Goal: Navigation & Orientation: Find specific page/section

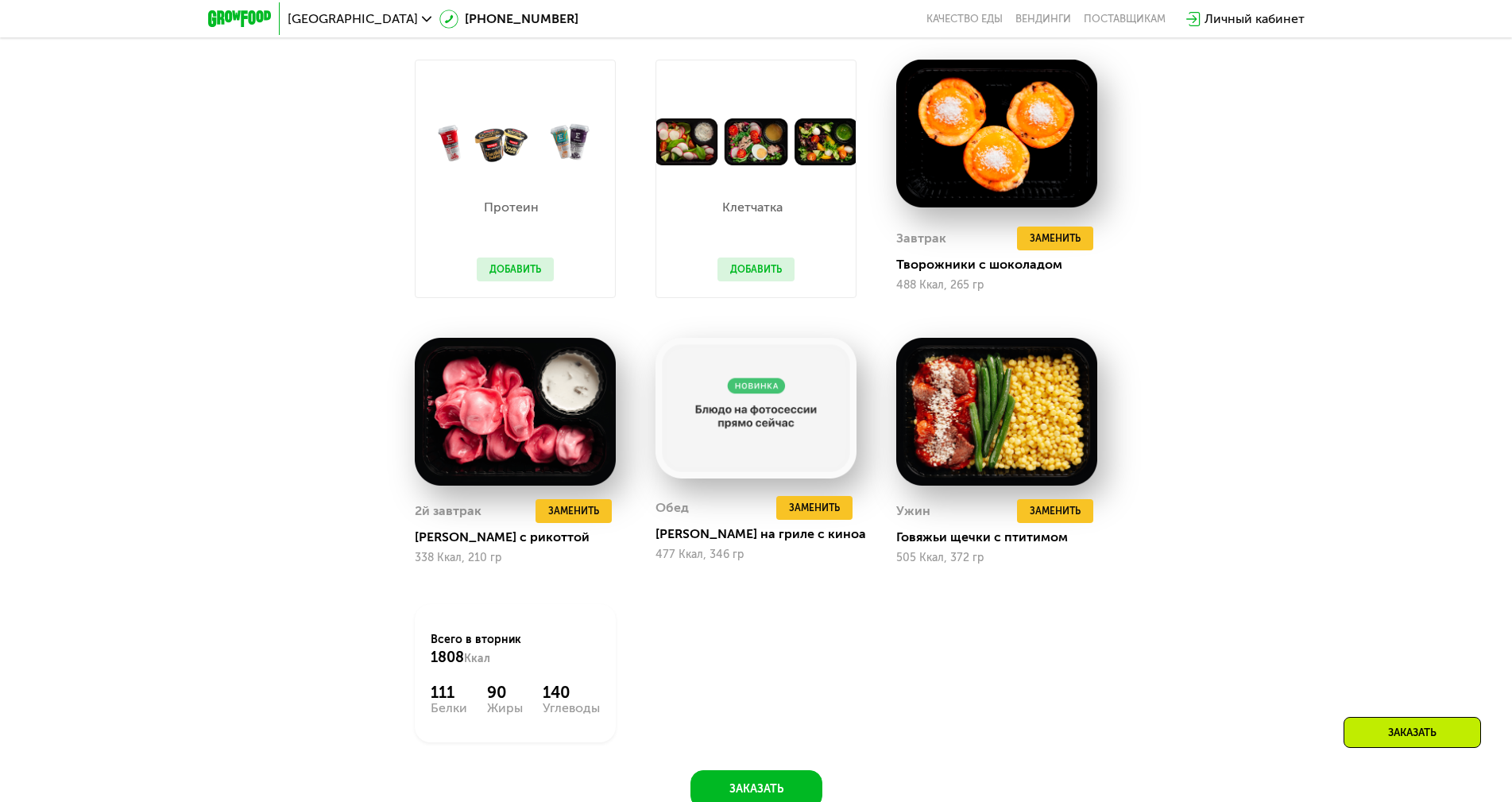
scroll to position [1271, 0]
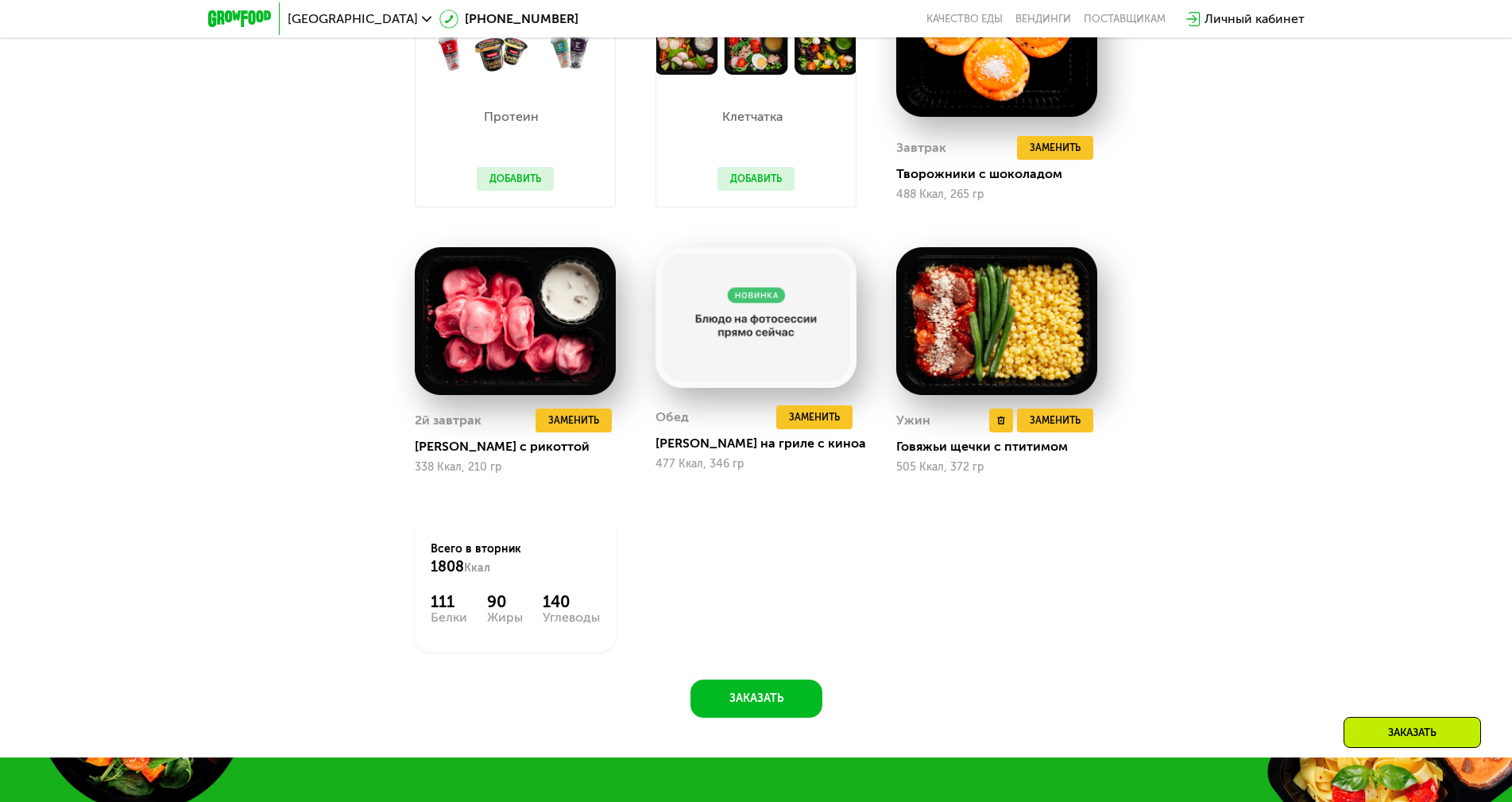
click at [999, 303] on img at bounding box center [996, 321] width 201 height 149
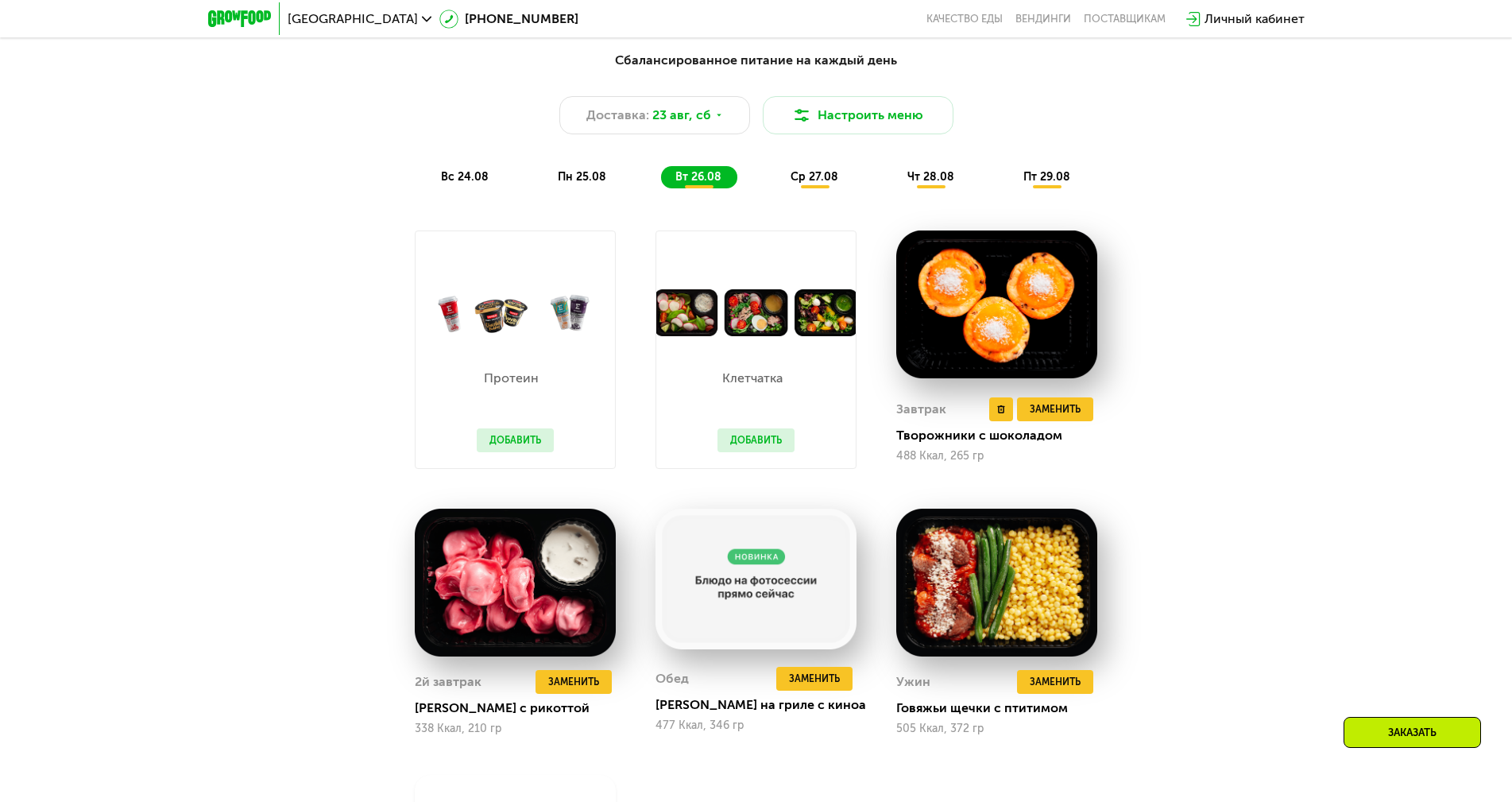
scroll to position [954, 0]
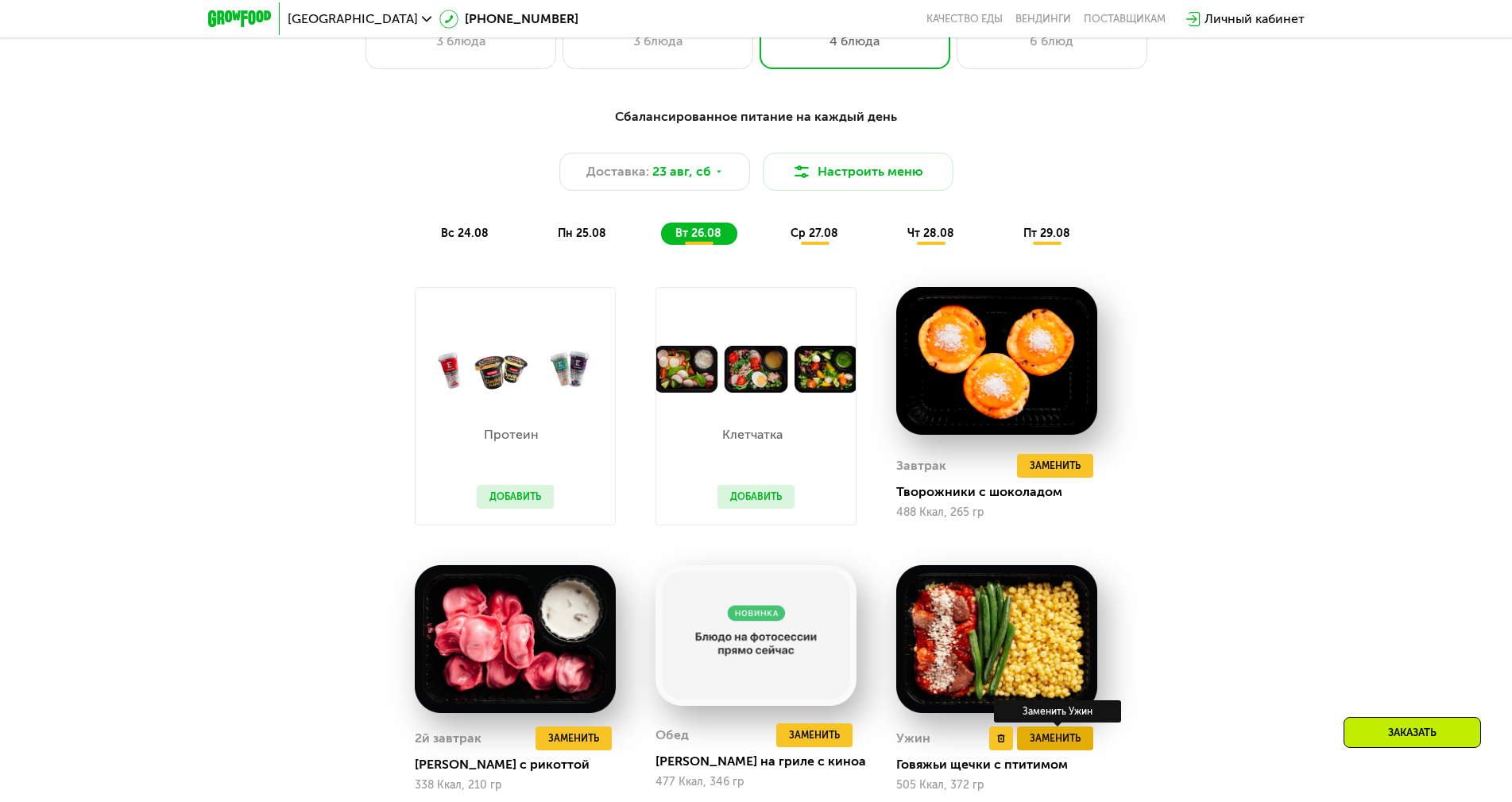
click at [1051, 740] on span "Заменить" at bounding box center [1055, 738] width 51 height 16
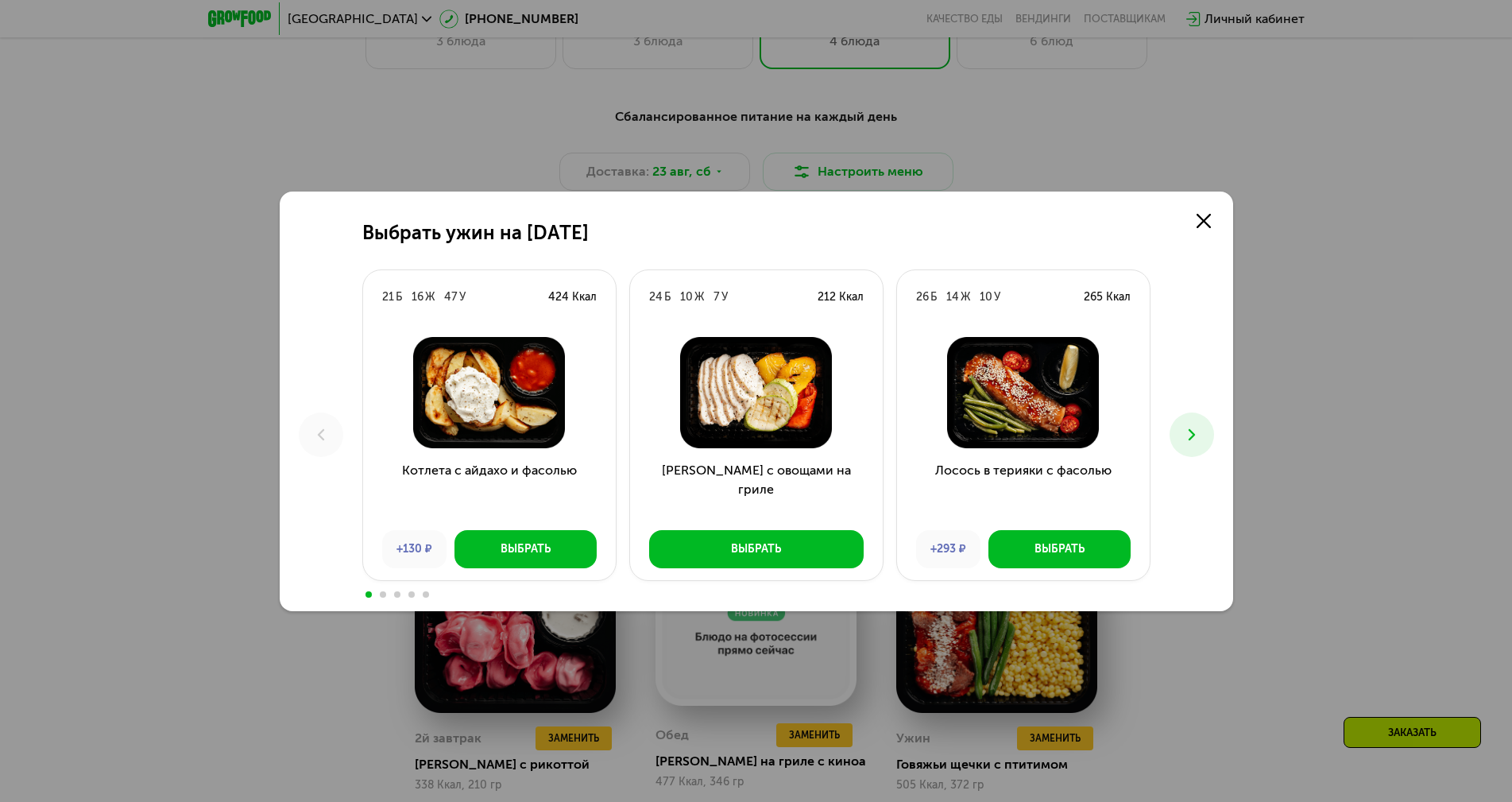
click at [1205, 436] on button at bounding box center [1191, 435] width 44 height 44
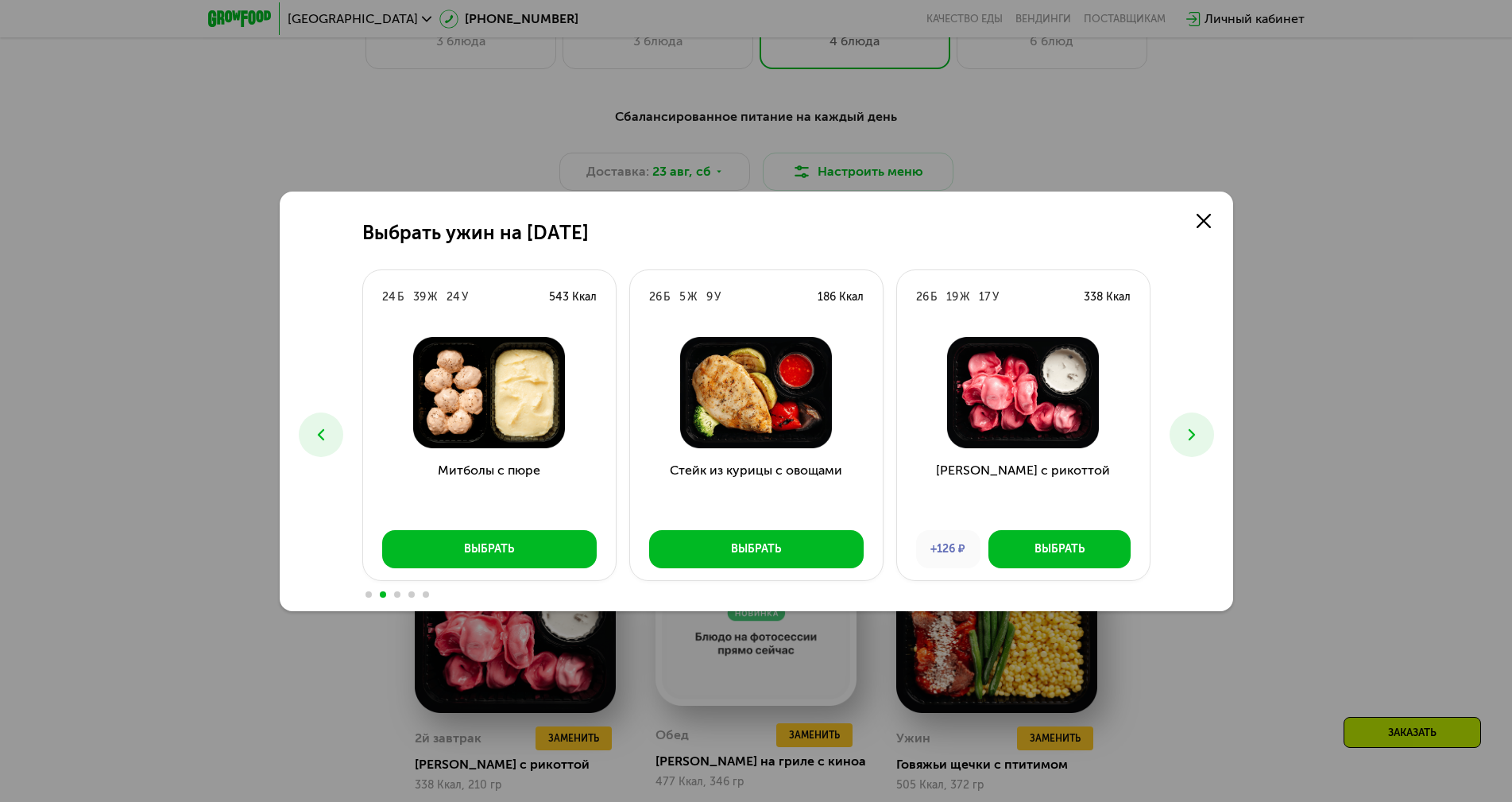
click at [1205, 436] on button at bounding box center [1191, 435] width 44 height 44
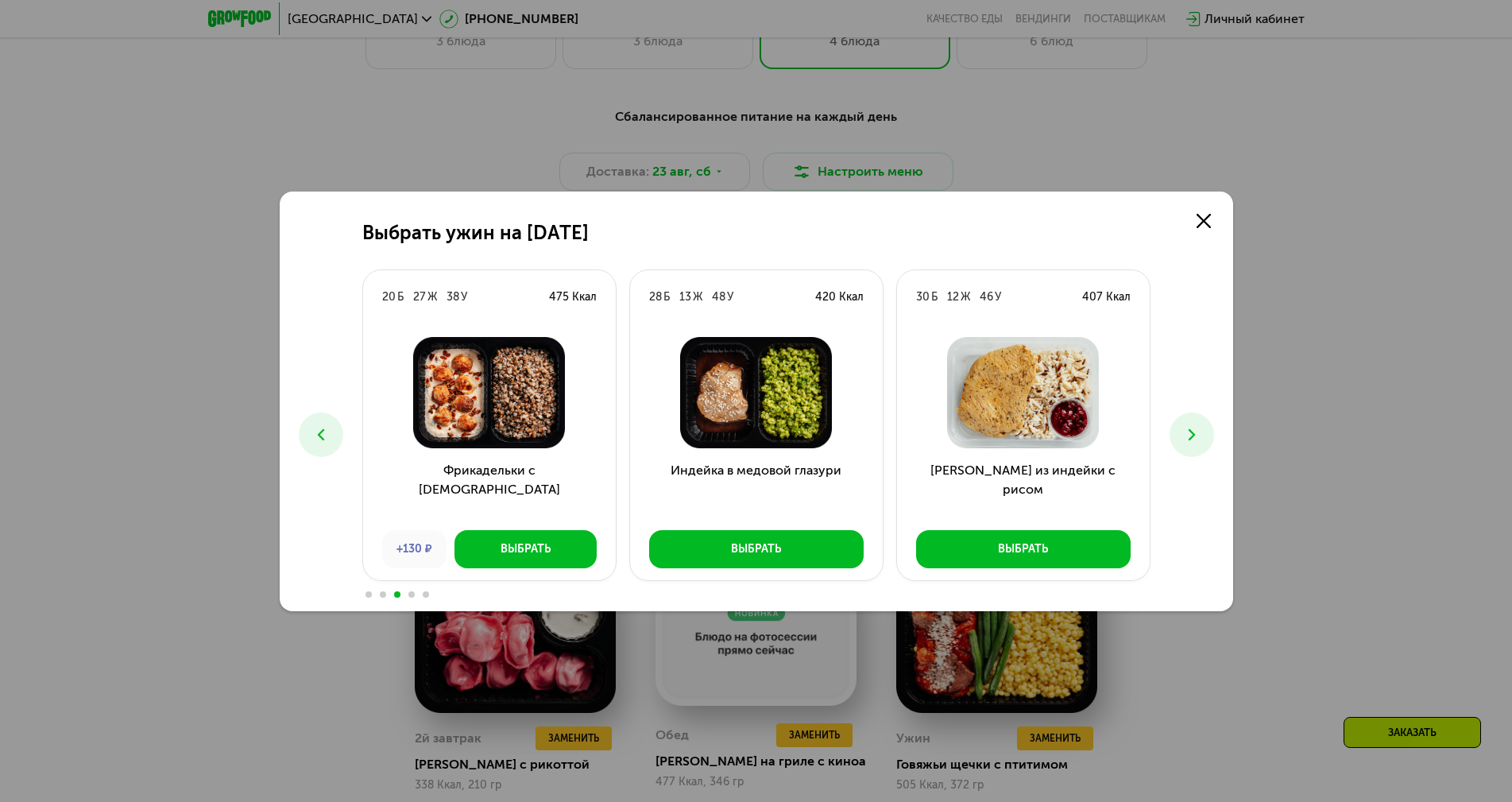
click at [1203, 428] on button at bounding box center [1191, 435] width 44 height 44
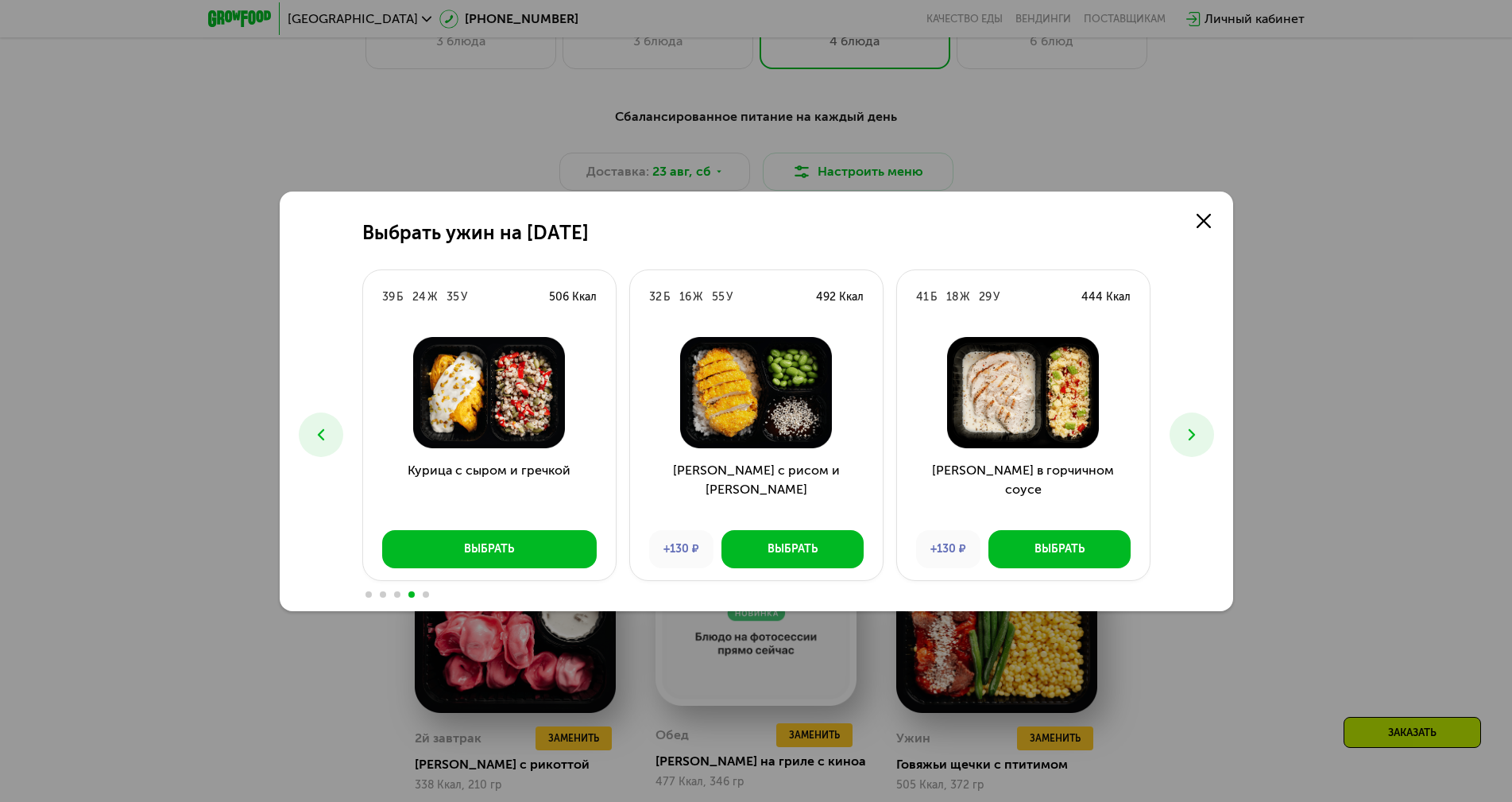
click at [1200, 435] on icon at bounding box center [1192, 435] width 19 height 19
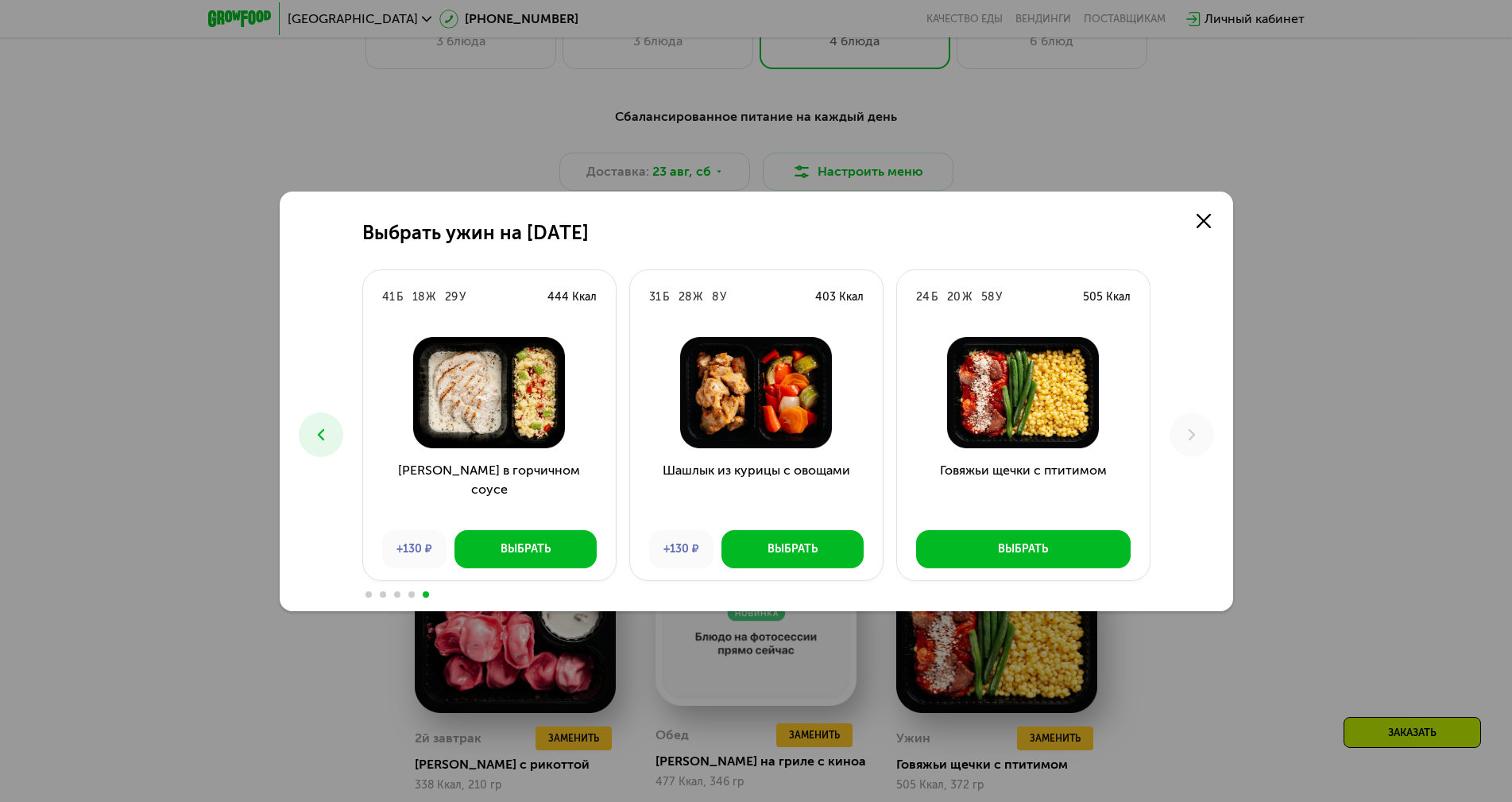
click at [454, 385] on img at bounding box center [489, 393] width 227 height 111
click at [1192, 216] on link at bounding box center [1204, 220] width 31 height 31
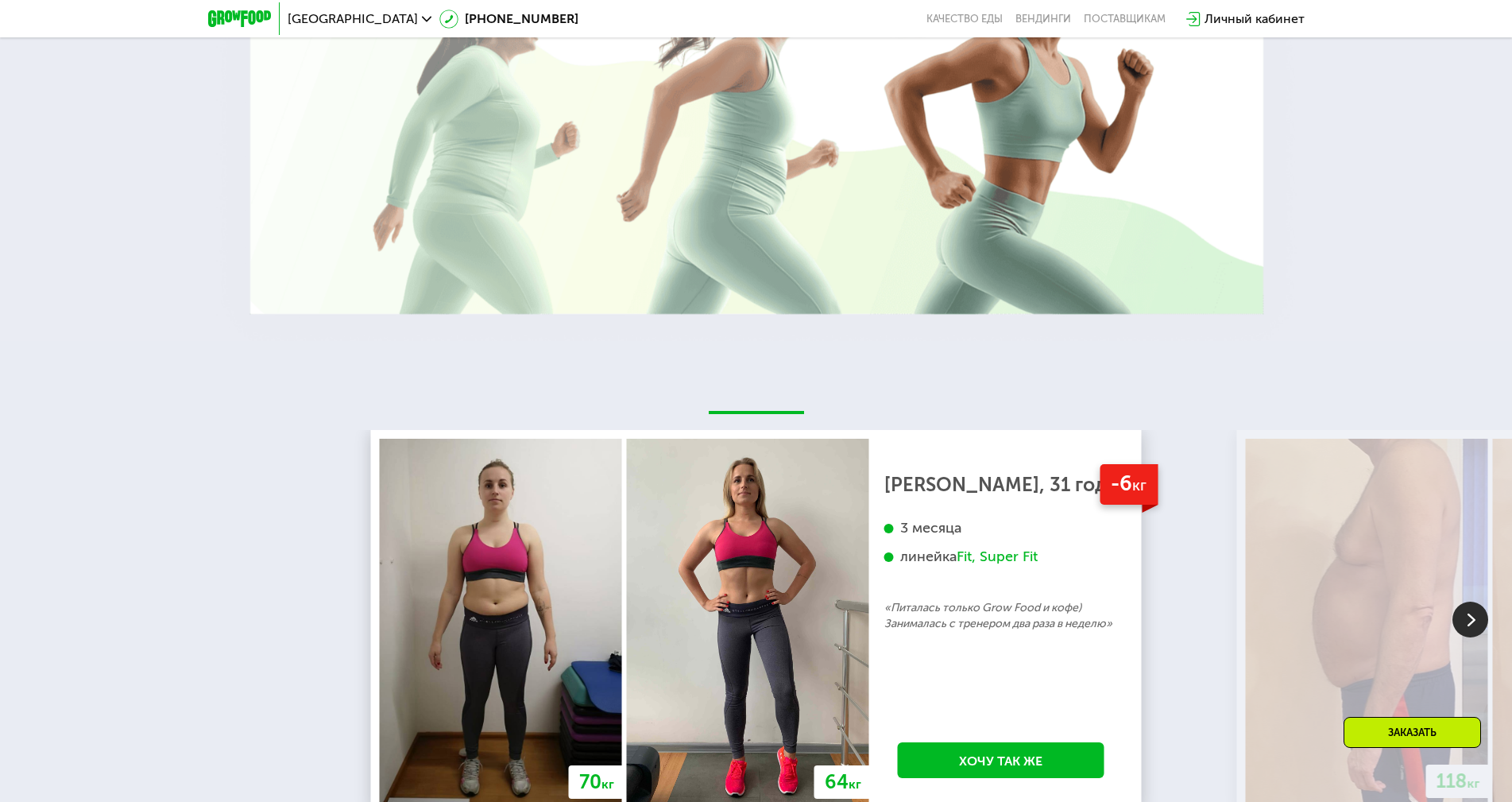
scroll to position [3098, 0]
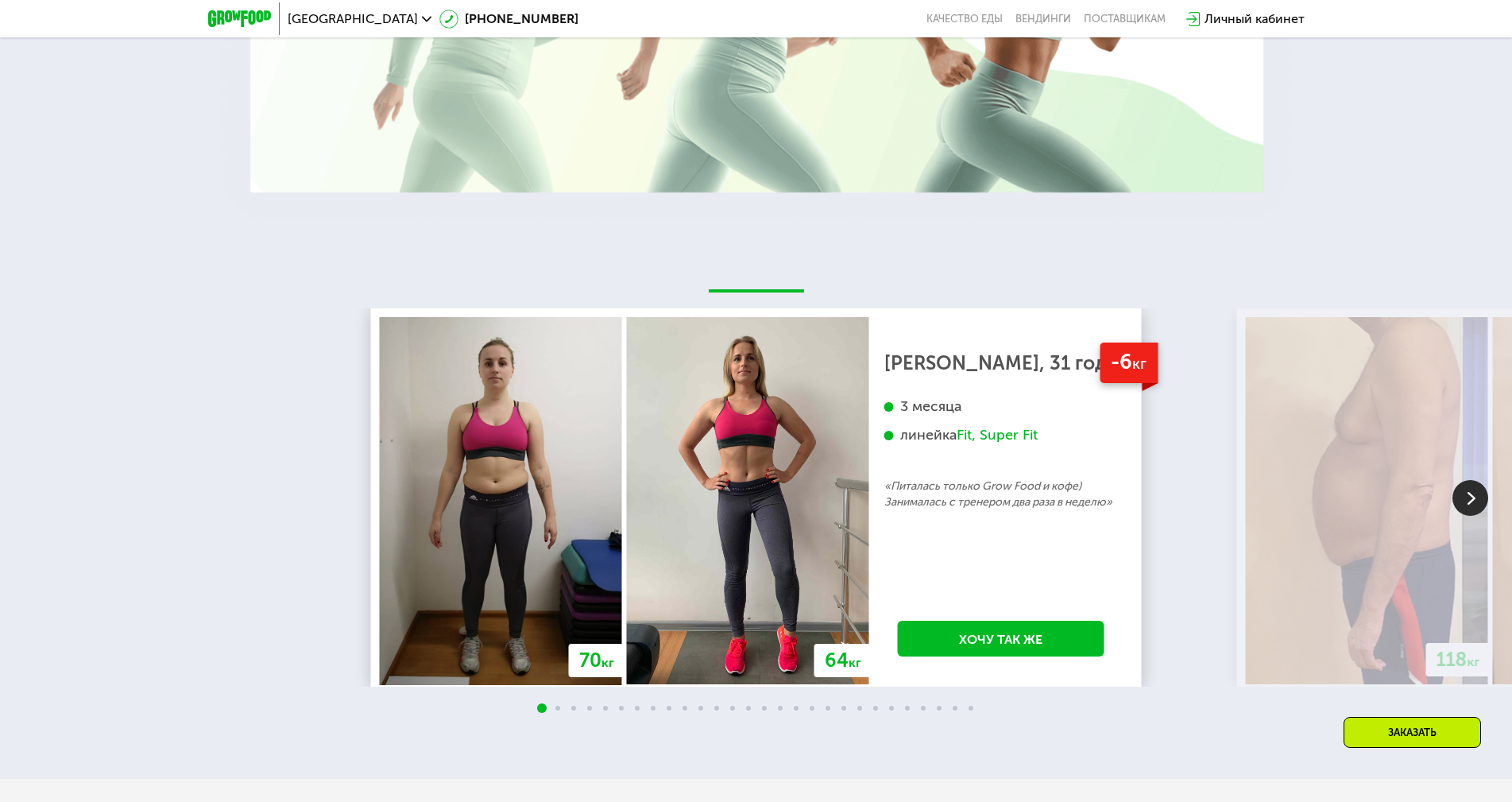
click at [827, 715] on div at bounding box center [756, 709] width 1512 height 13
click at [827, 711] on span at bounding box center [827, 707] width 4 height 4
click at [1464, 511] on img at bounding box center [1470, 497] width 36 height 36
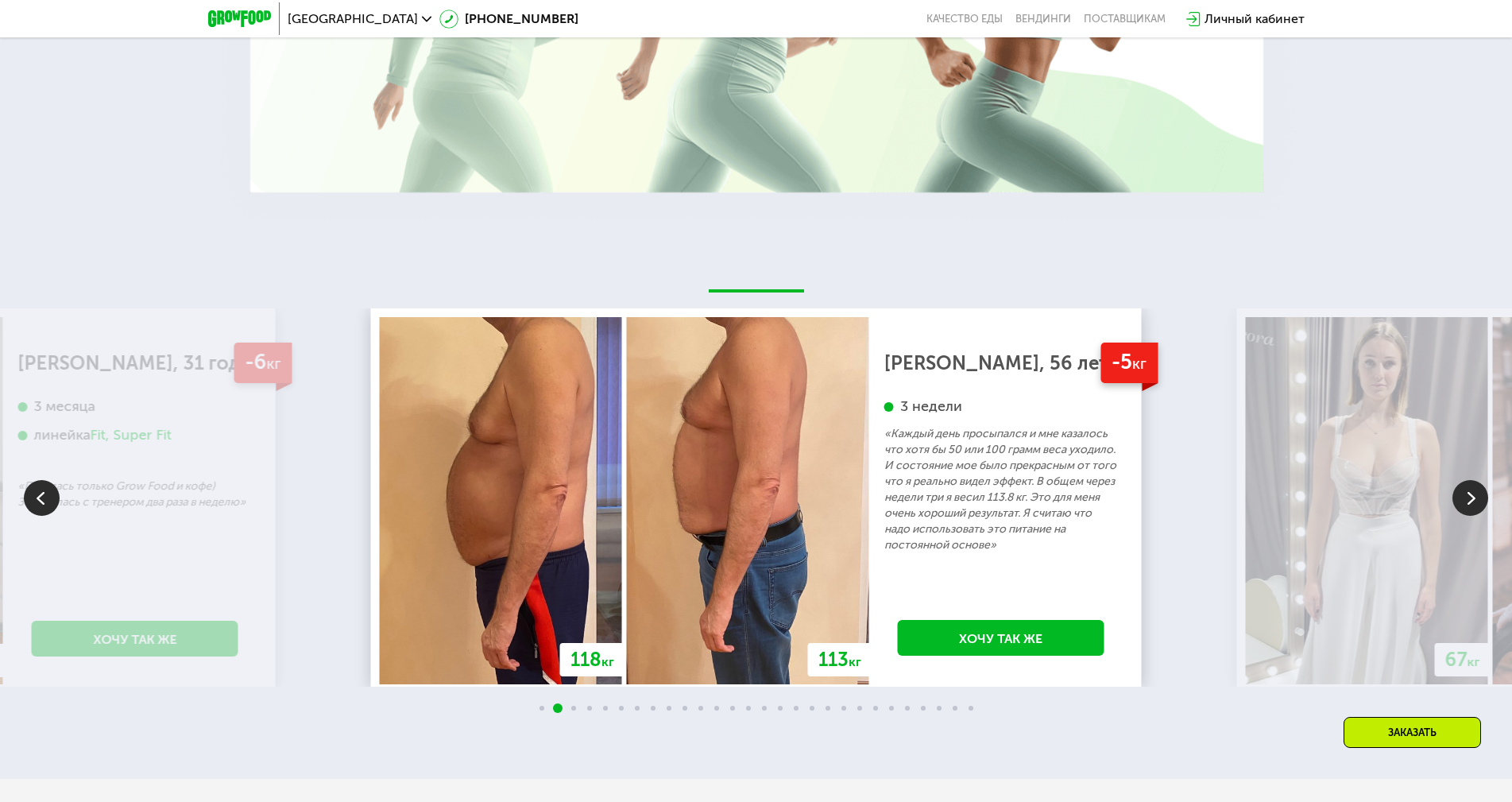
click at [1464, 511] on img at bounding box center [1470, 497] width 36 height 36
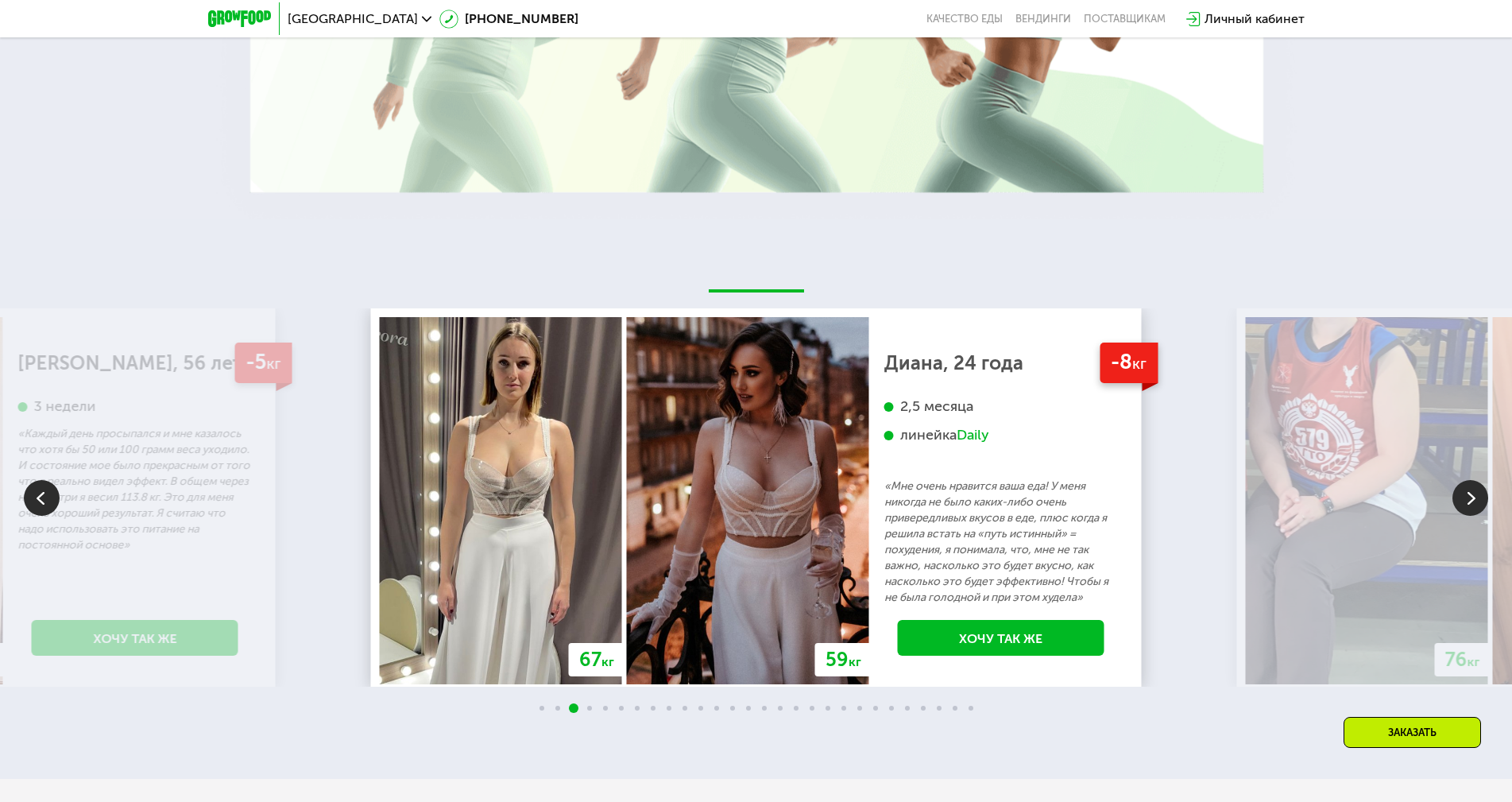
click at [1475, 490] on img at bounding box center [1470, 497] width 36 height 36
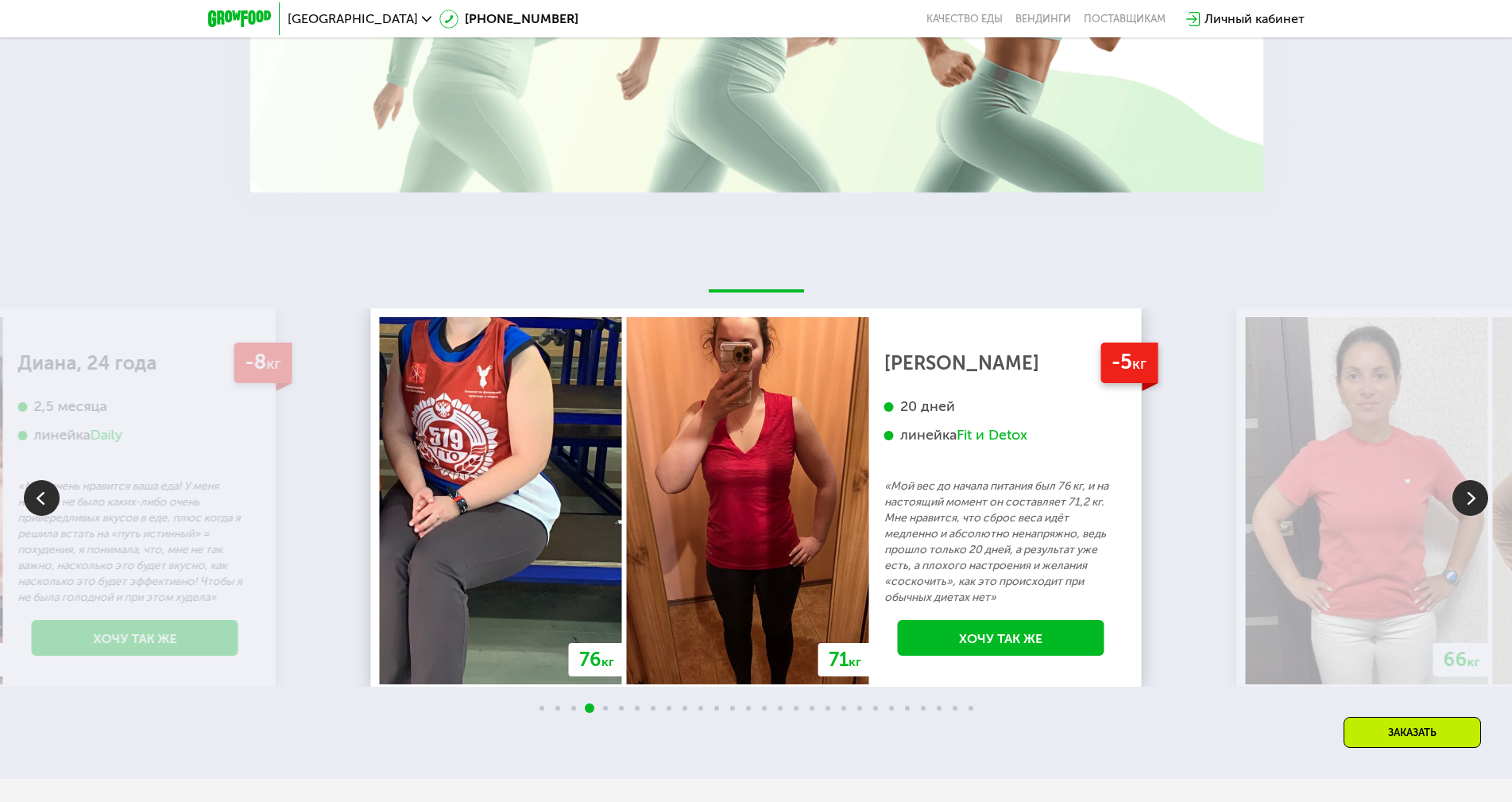
click at [1475, 490] on img at bounding box center [1470, 497] width 36 height 36
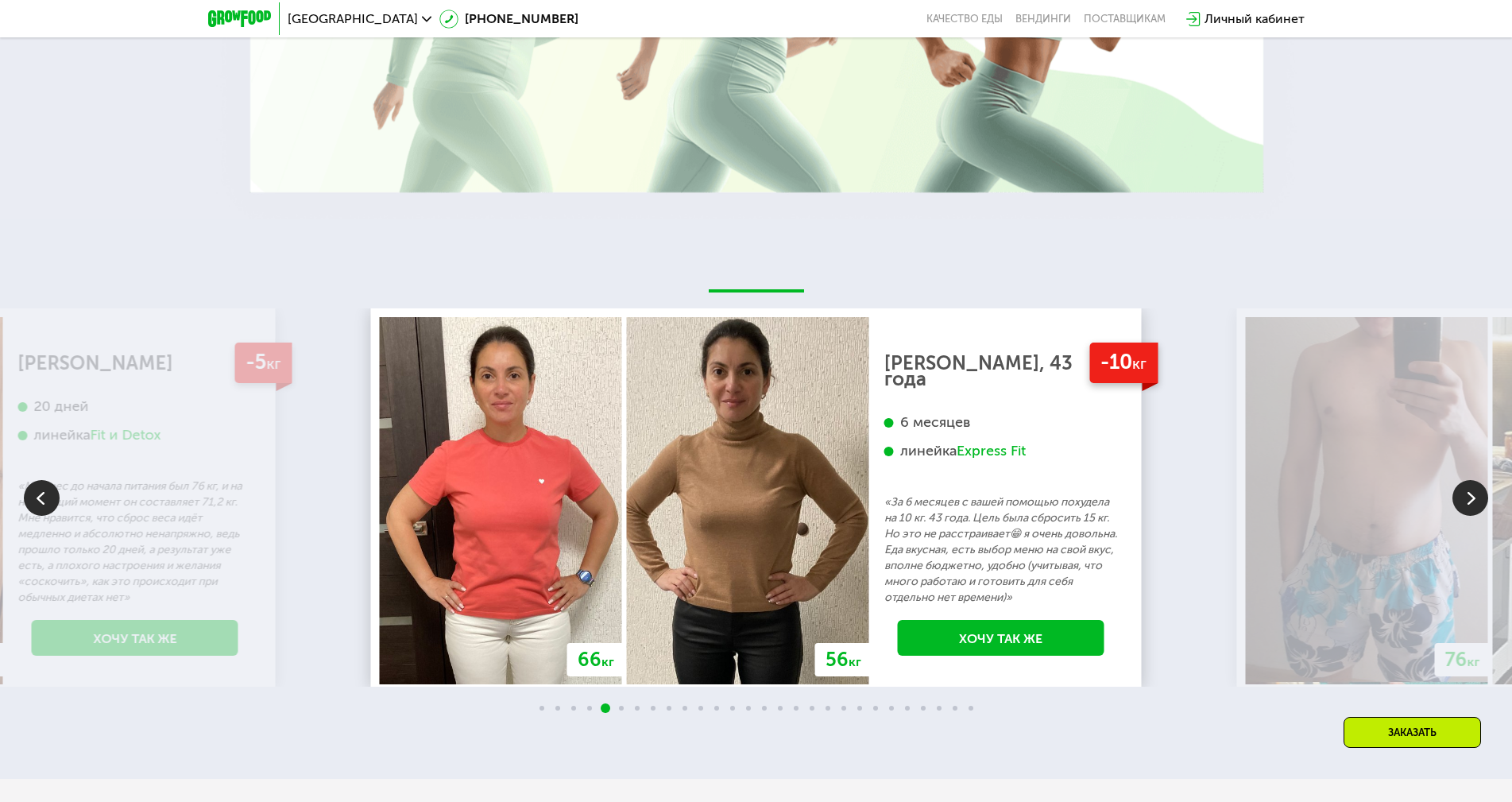
click at [1475, 490] on img at bounding box center [1470, 497] width 36 height 36
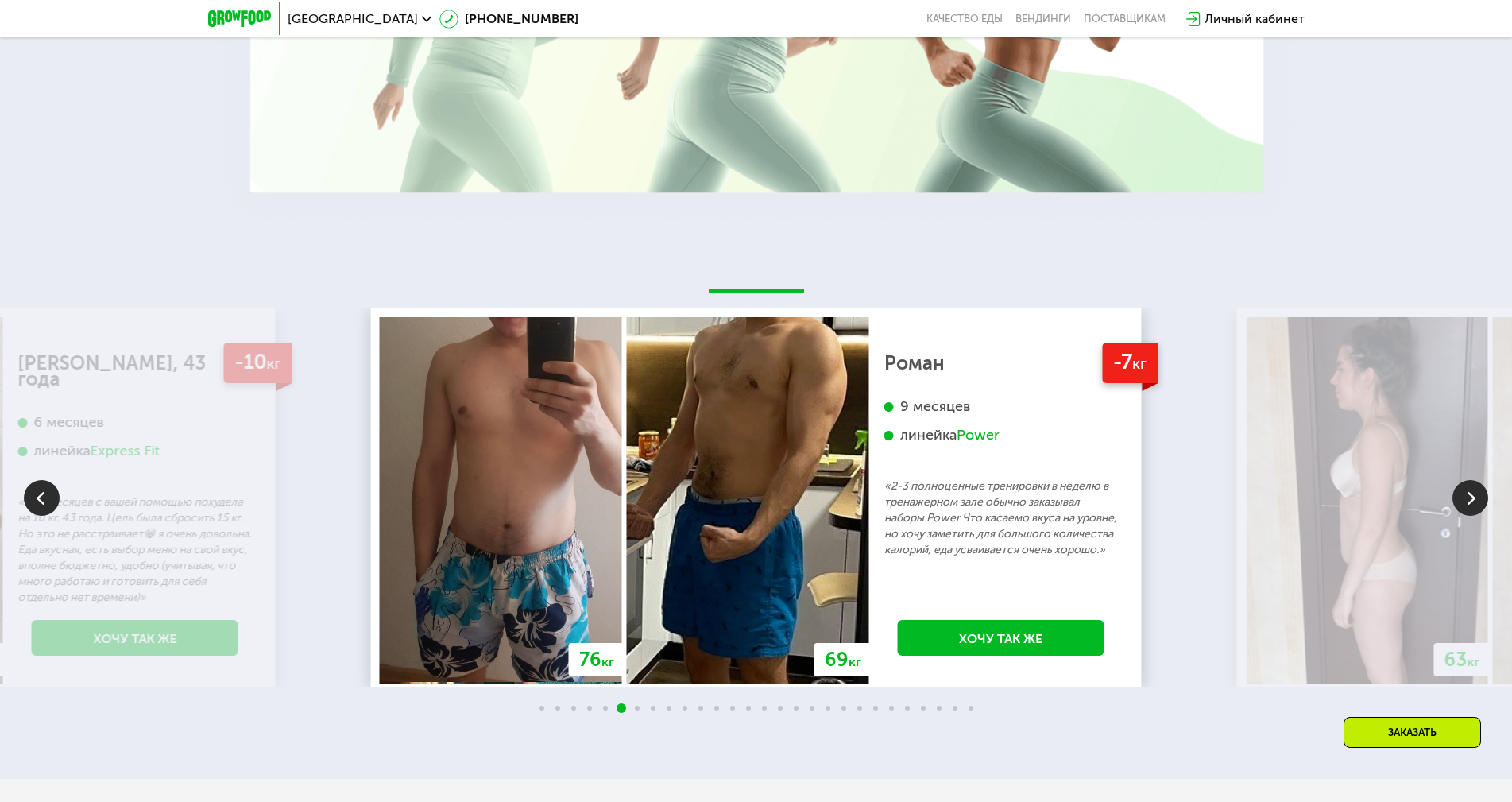
click at [1475, 490] on img at bounding box center [1470, 497] width 36 height 36
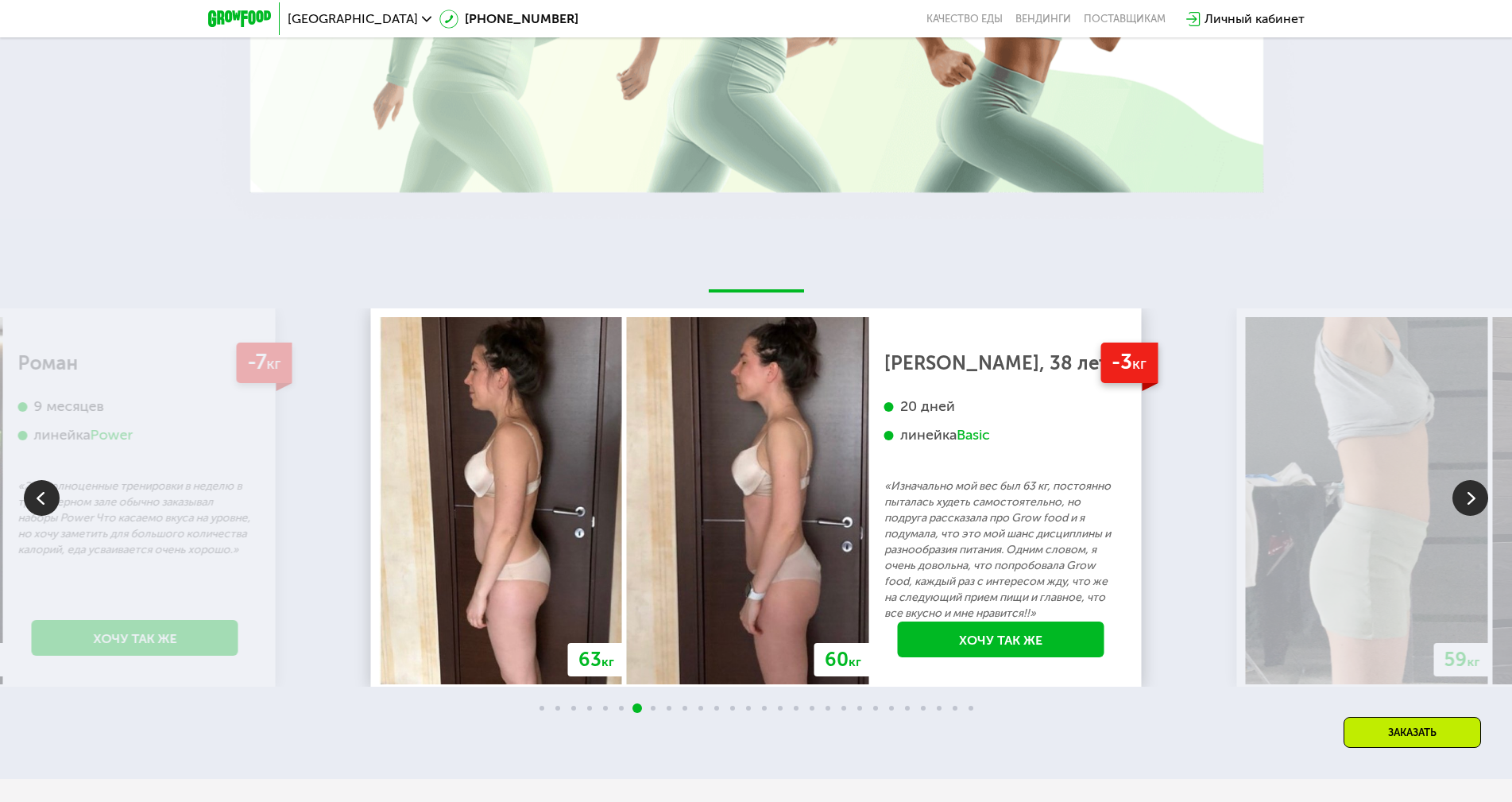
click at [1475, 490] on img at bounding box center [1470, 497] width 36 height 36
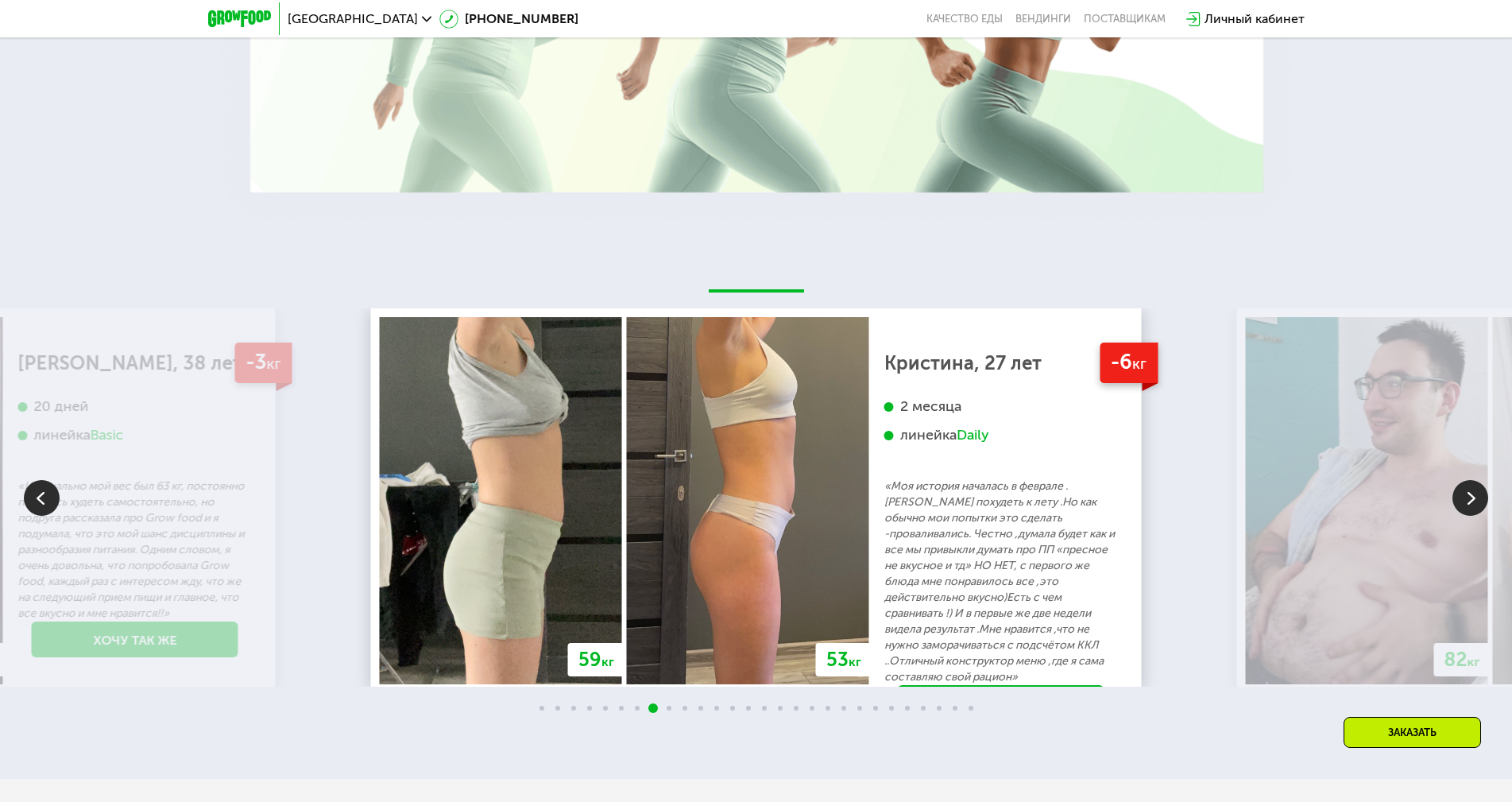
click at [1475, 490] on img at bounding box center [1470, 497] width 36 height 36
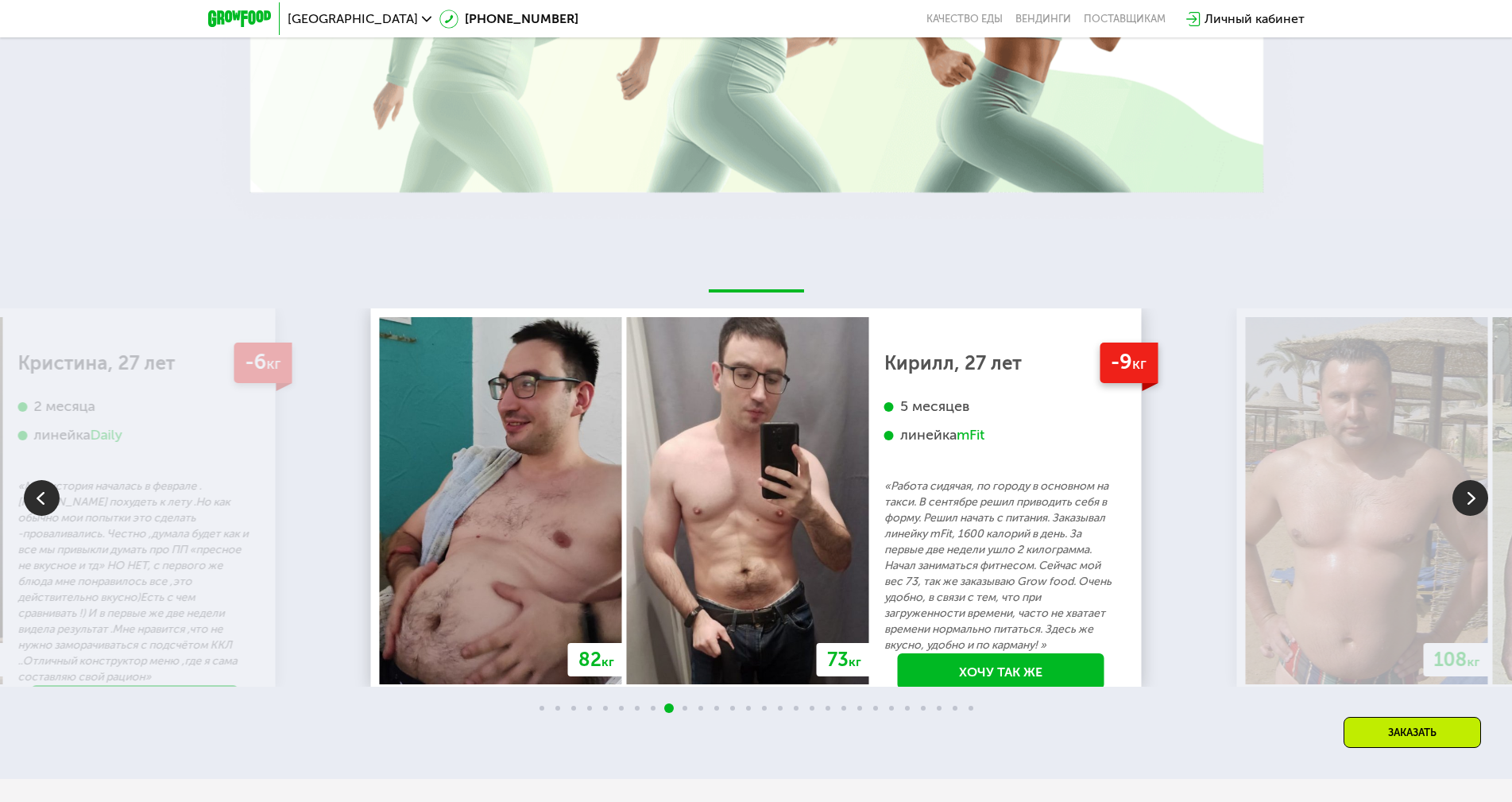
click at [1475, 490] on img at bounding box center [1470, 497] width 36 height 36
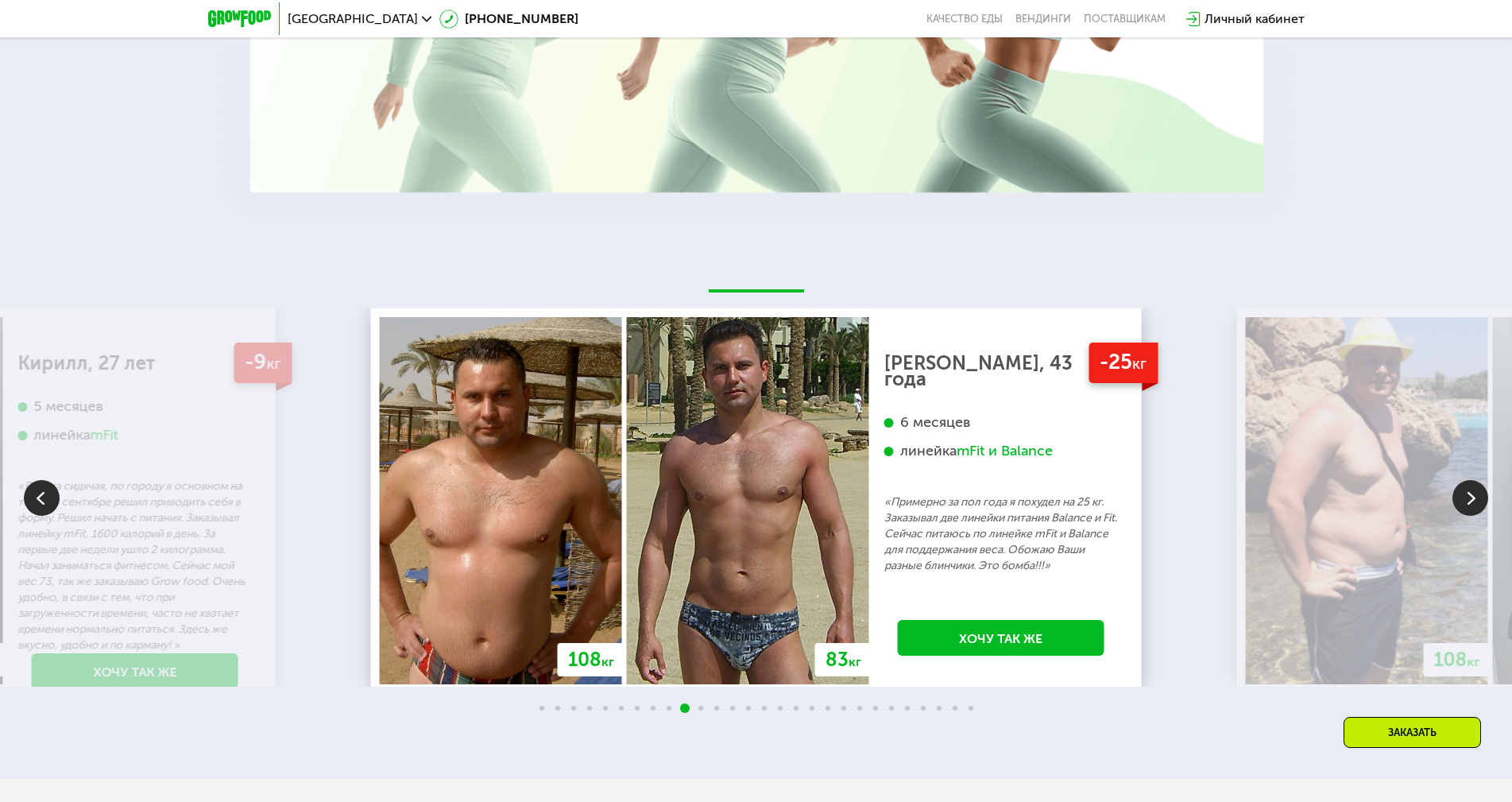
click at [1475, 489] on img at bounding box center [1470, 497] width 36 height 36
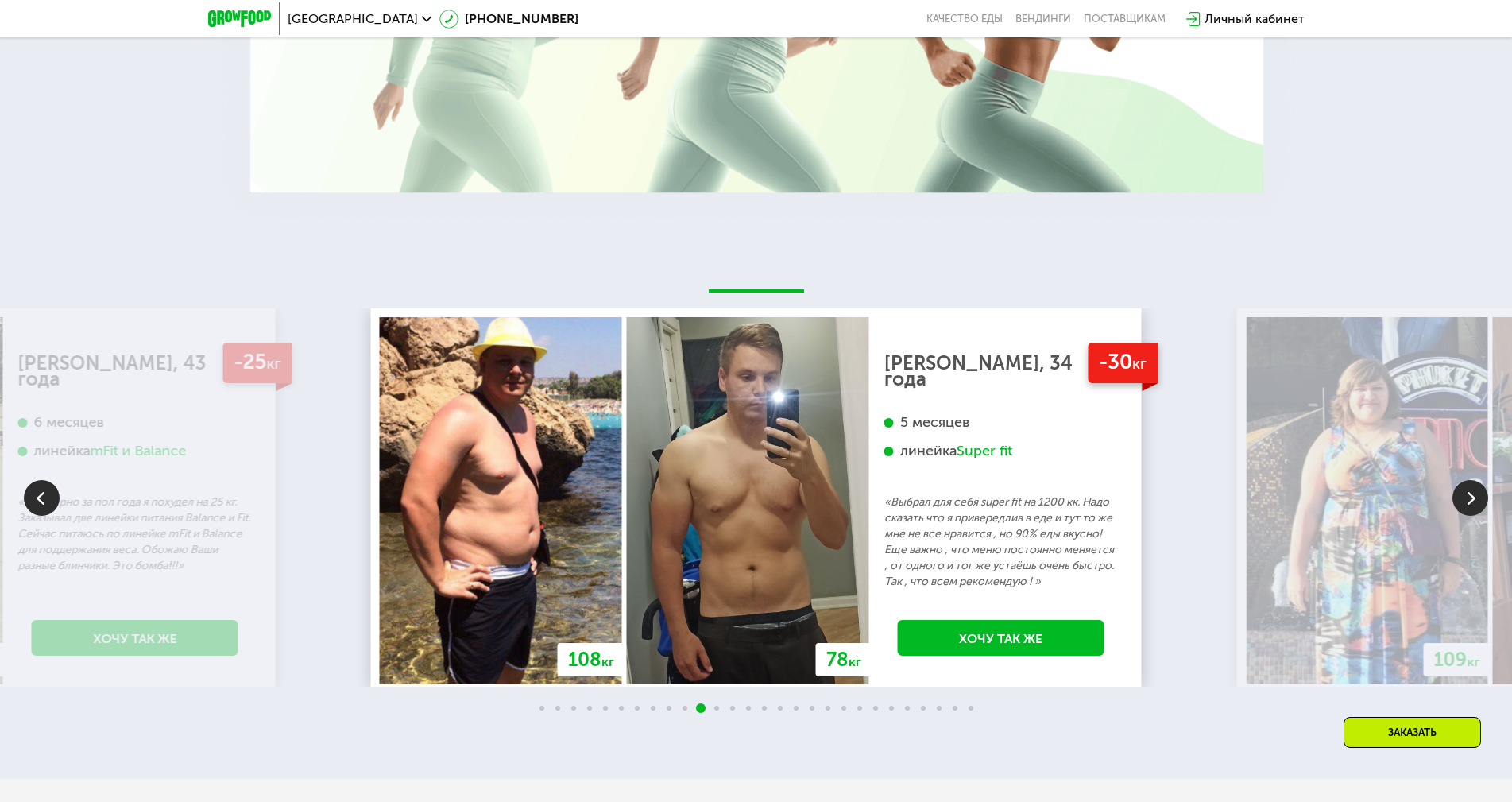
click at [1475, 489] on img at bounding box center [1470, 497] width 36 height 36
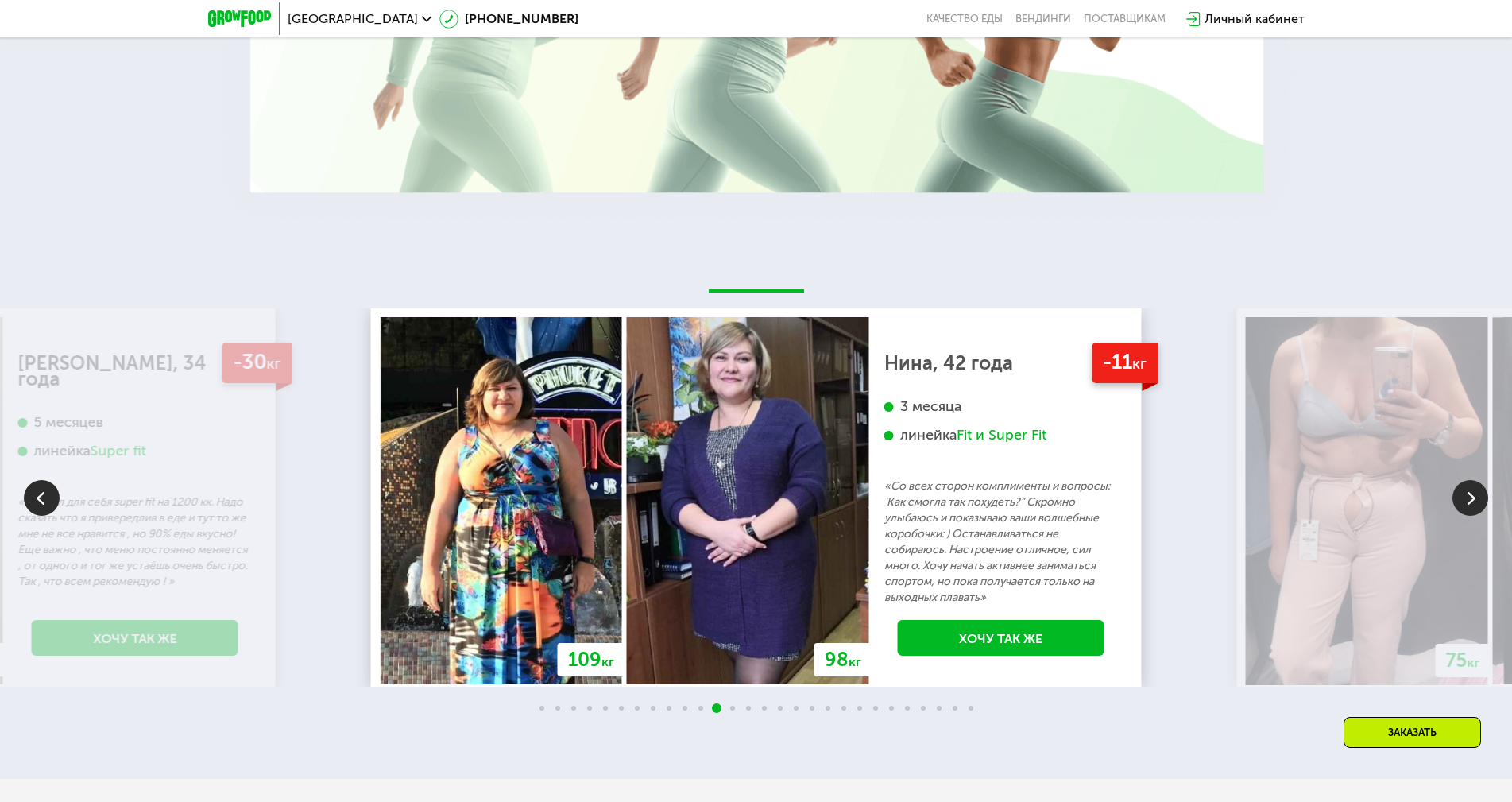
click at [1473, 489] on img at bounding box center [1470, 497] width 36 height 36
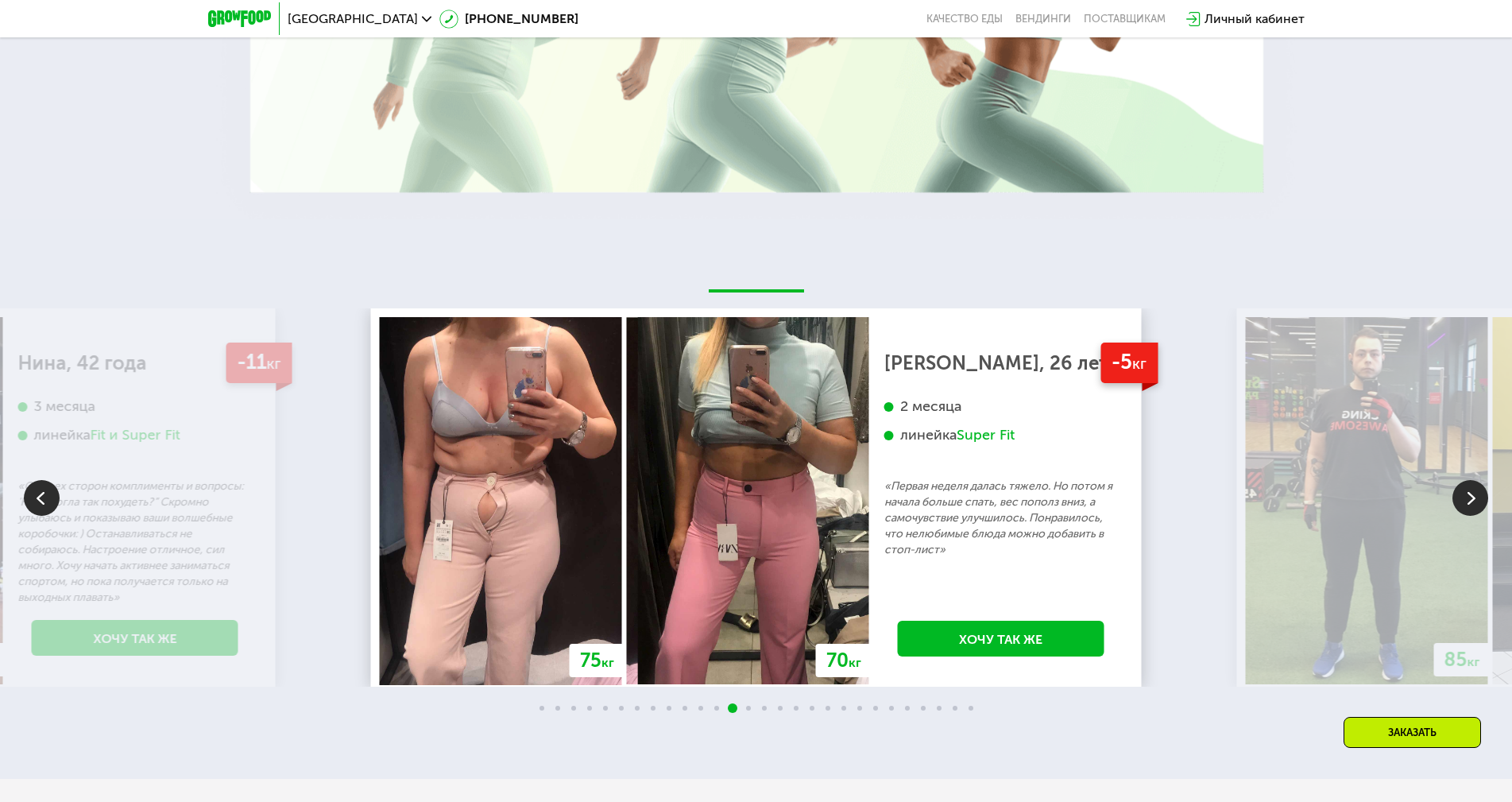
click at [1473, 489] on img at bounding box center [1470, 497] width 36 height 36
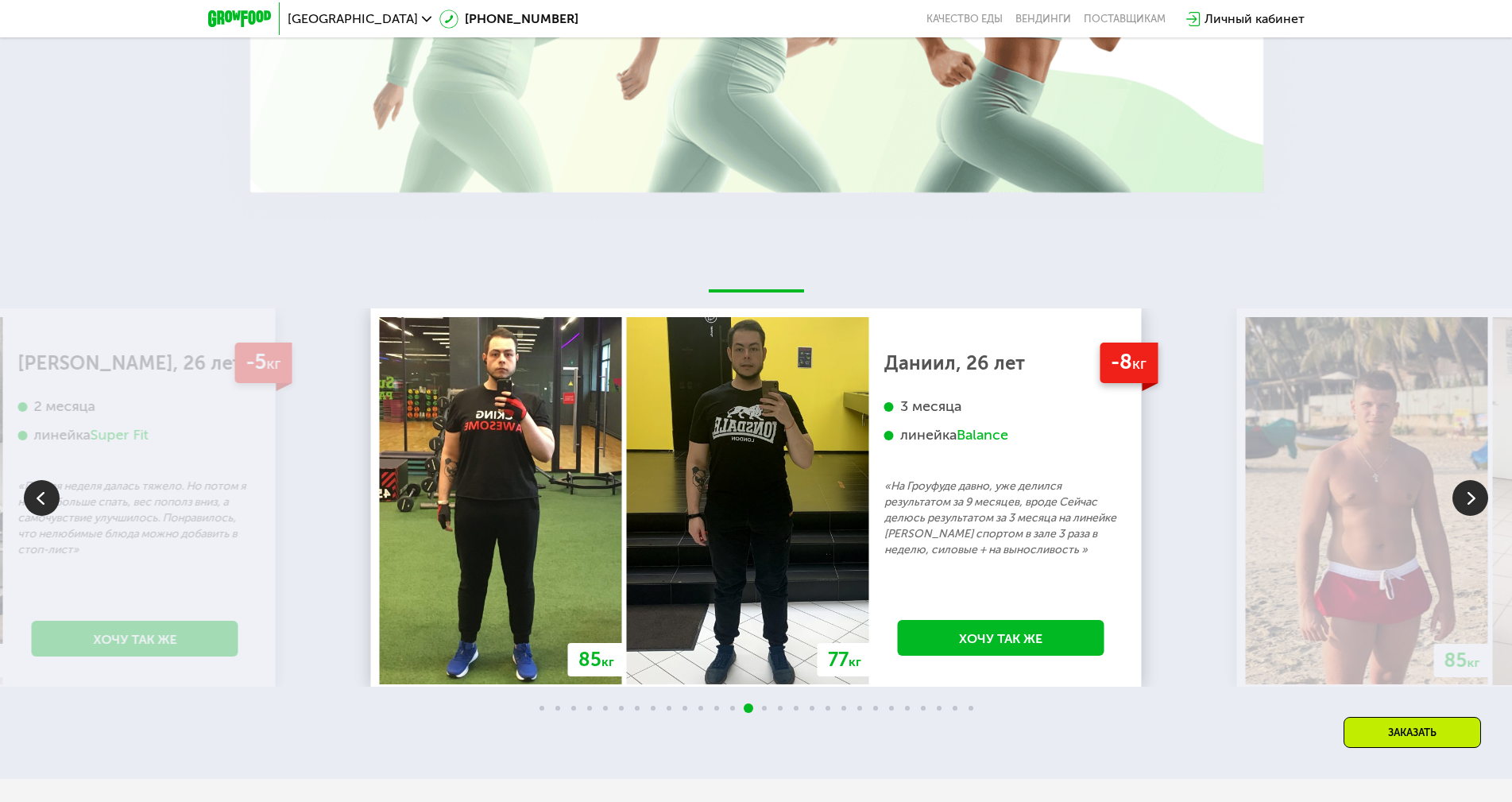
click at [1473, 489] on img at bounding box center [1470, 497] width 36 height 36
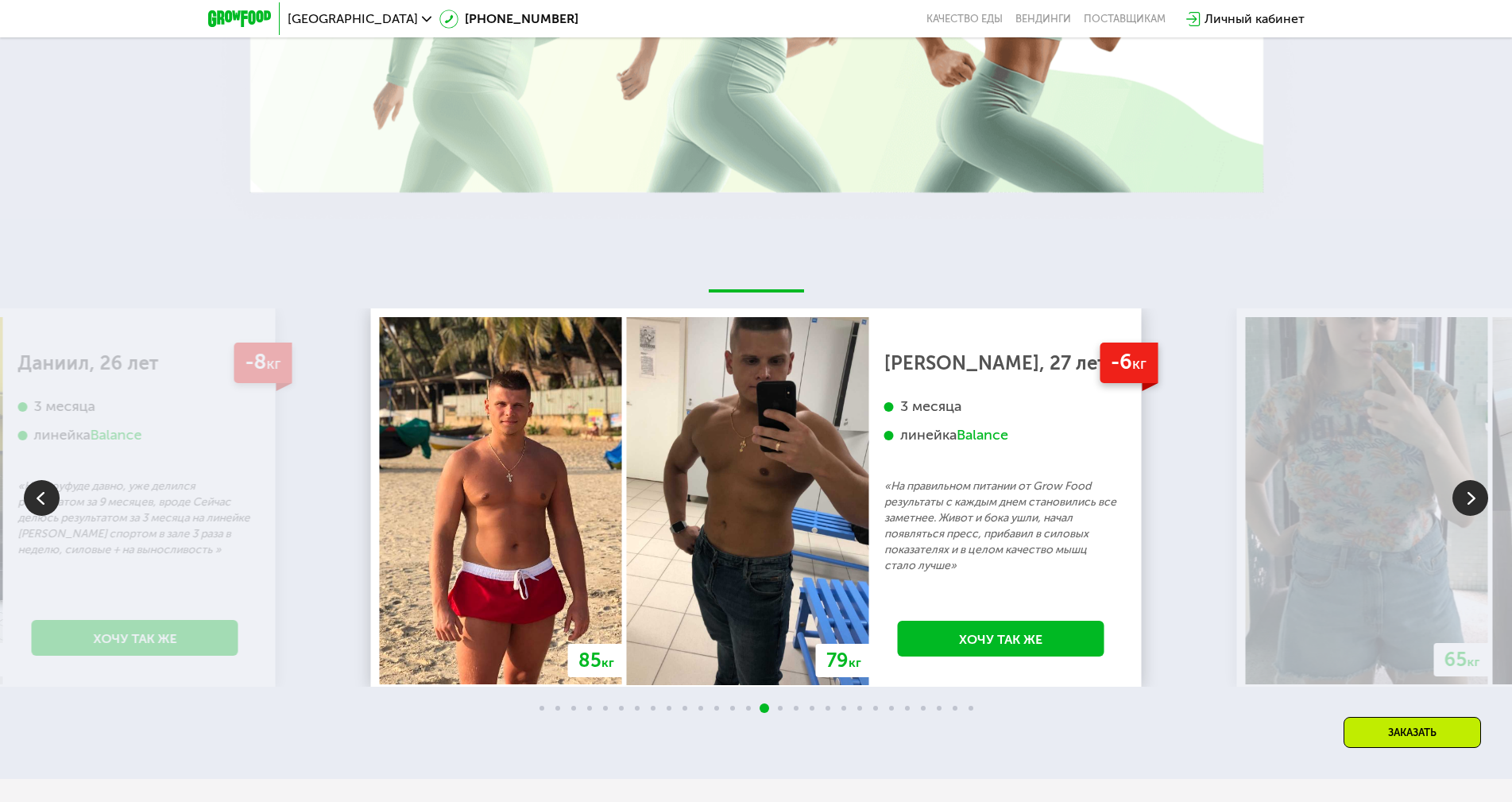
click at [1473, 489] on img at bounding box center [1470, 497] width 36 height 36
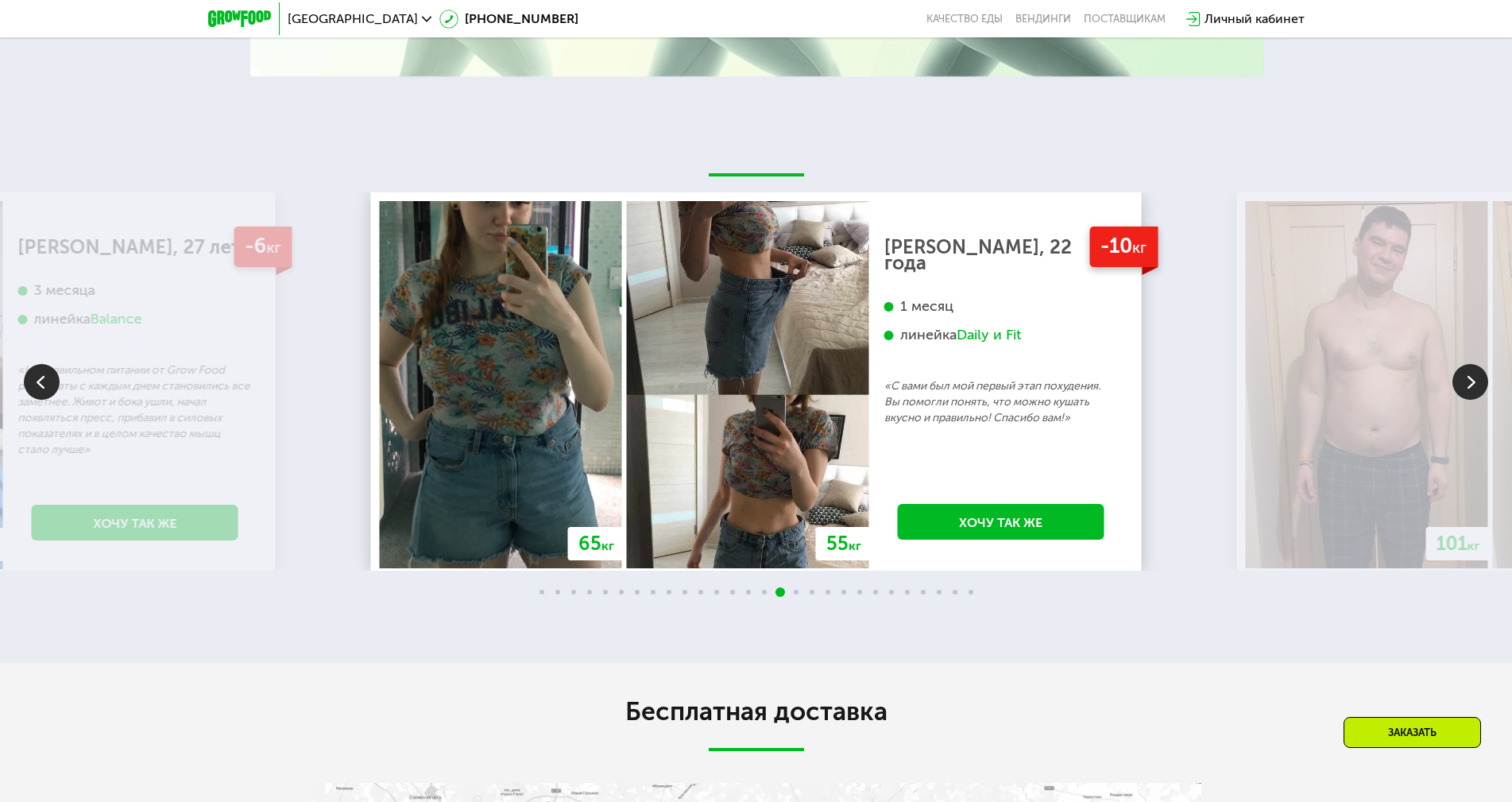
scroll to position [3416, 0]
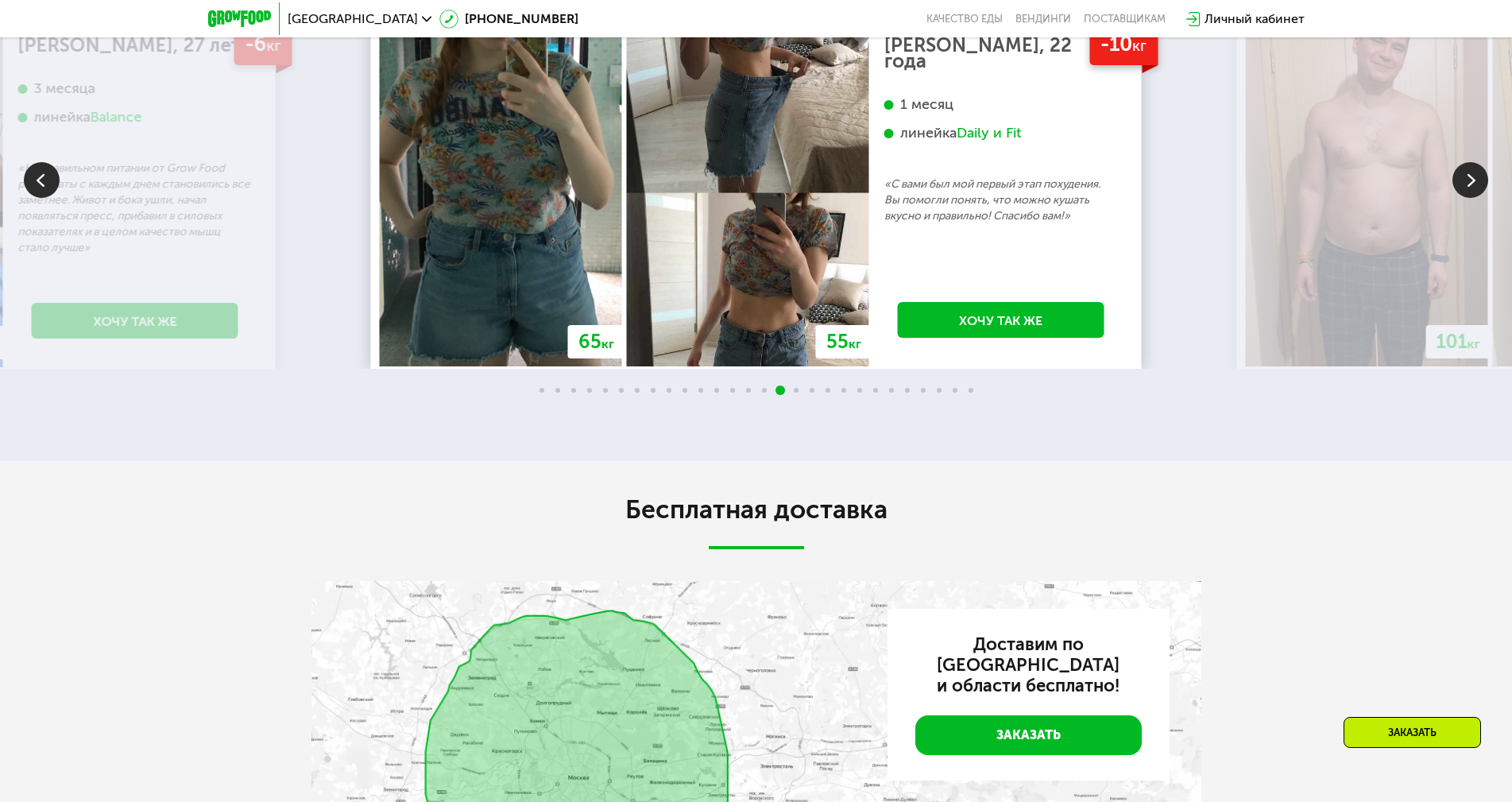
click at [1482, 180] on img at bounding box center [1470, 179] width 36 height 36
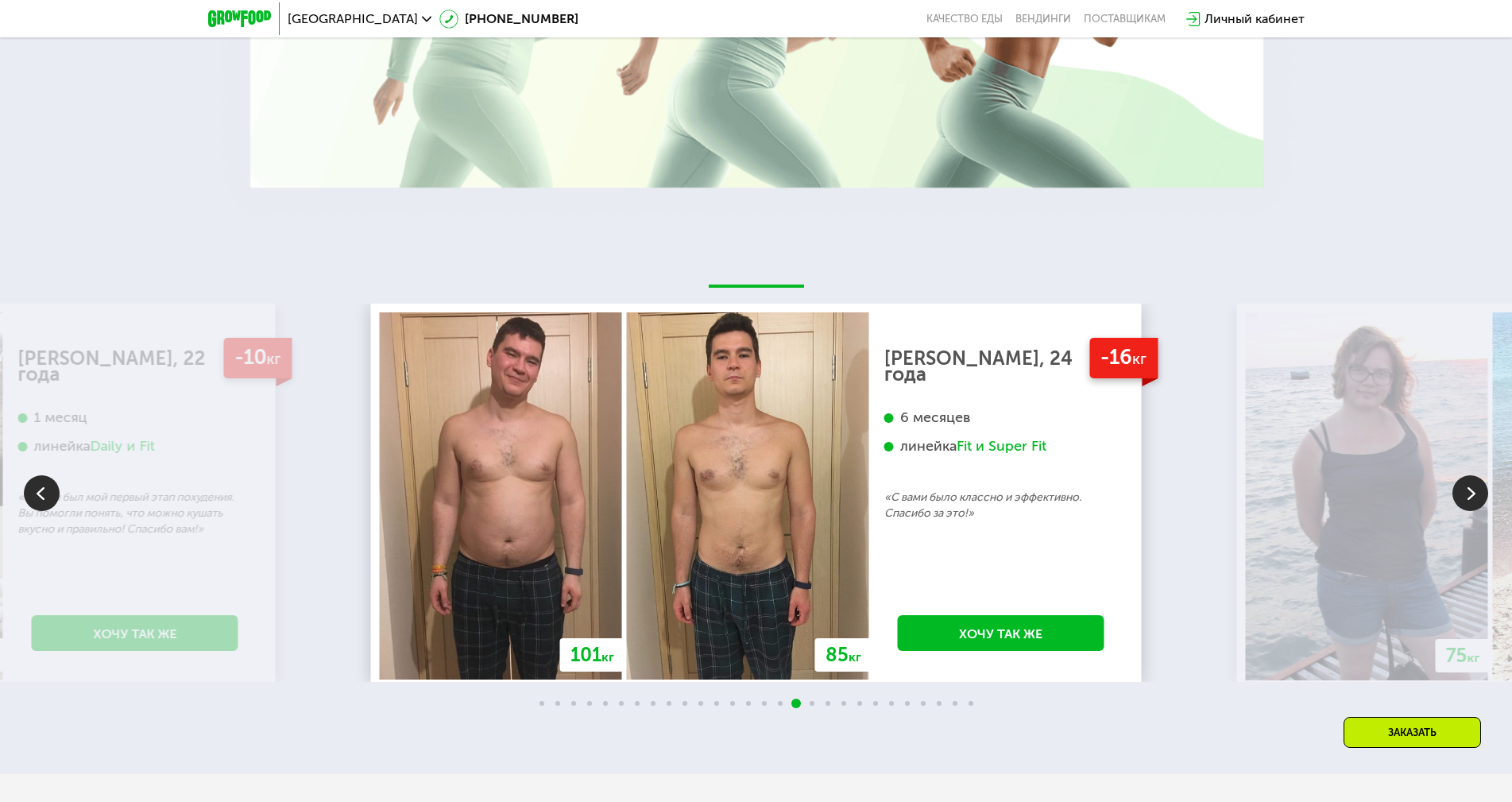
scroll to position [3098, 0]
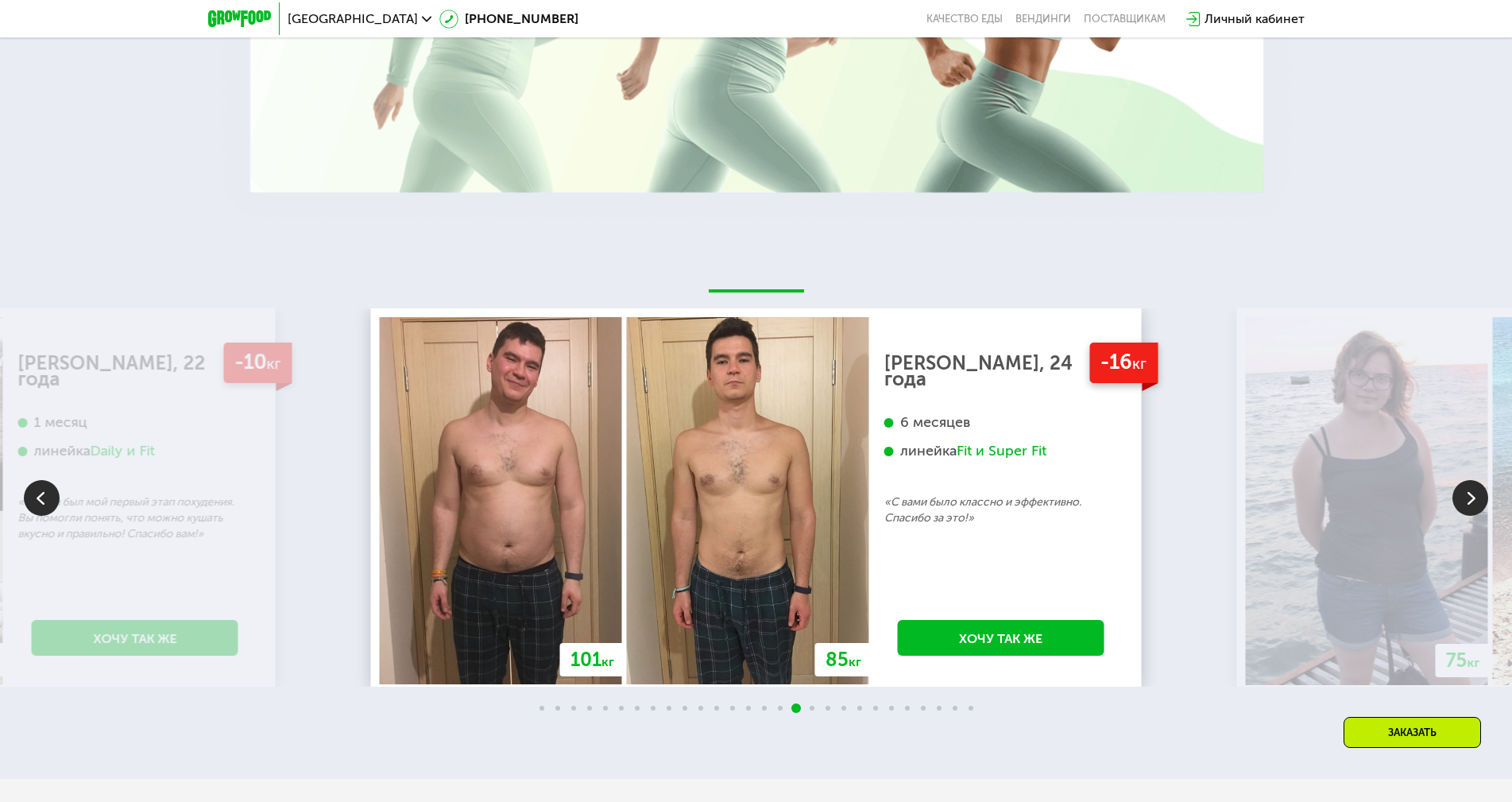
click at [1470, 501] on img at bounding box center [1470, 497] width 36 height 36
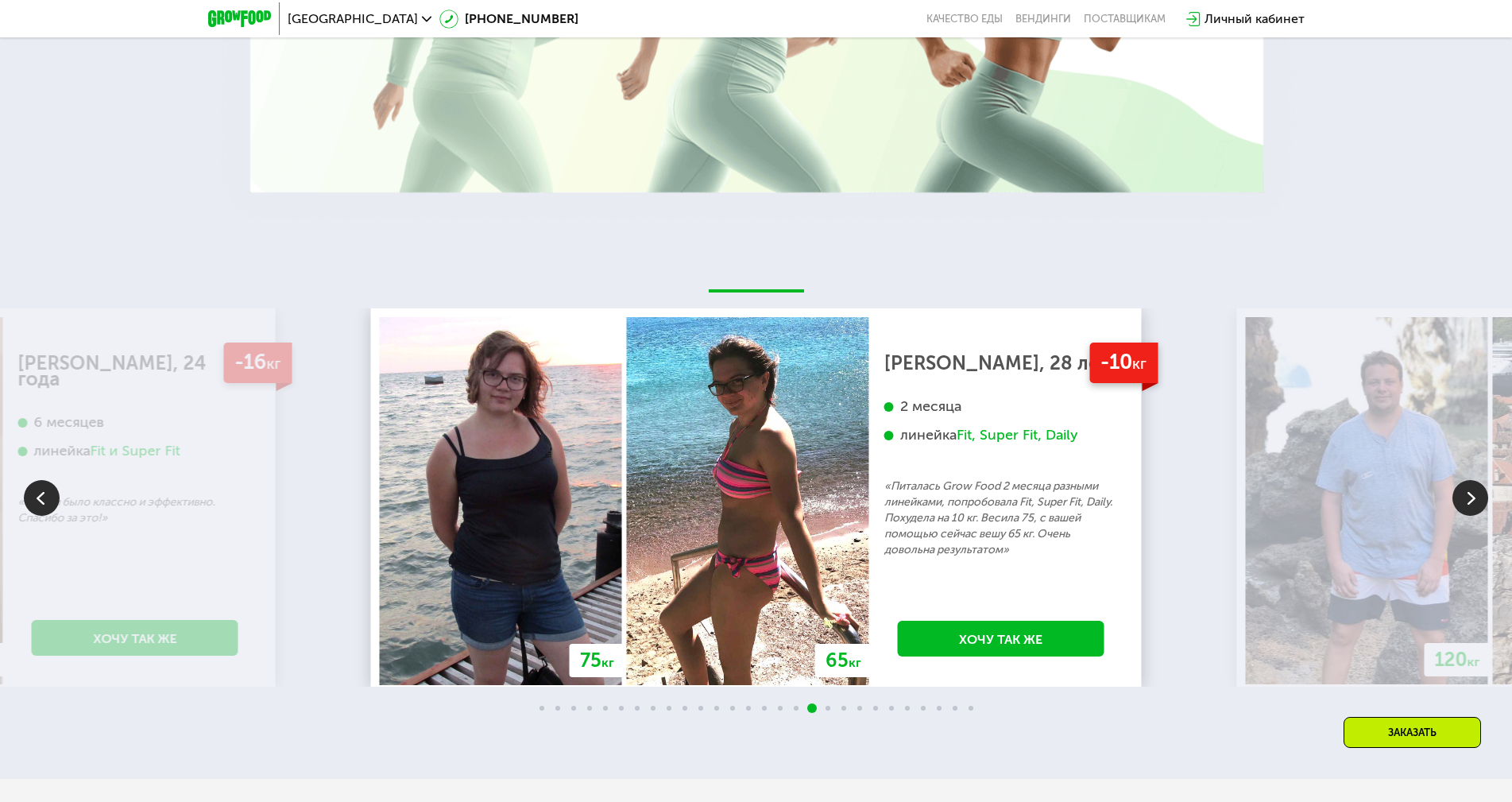
click at [1470, 501] on img at bounding box center [1470, 497] width 36 height 36
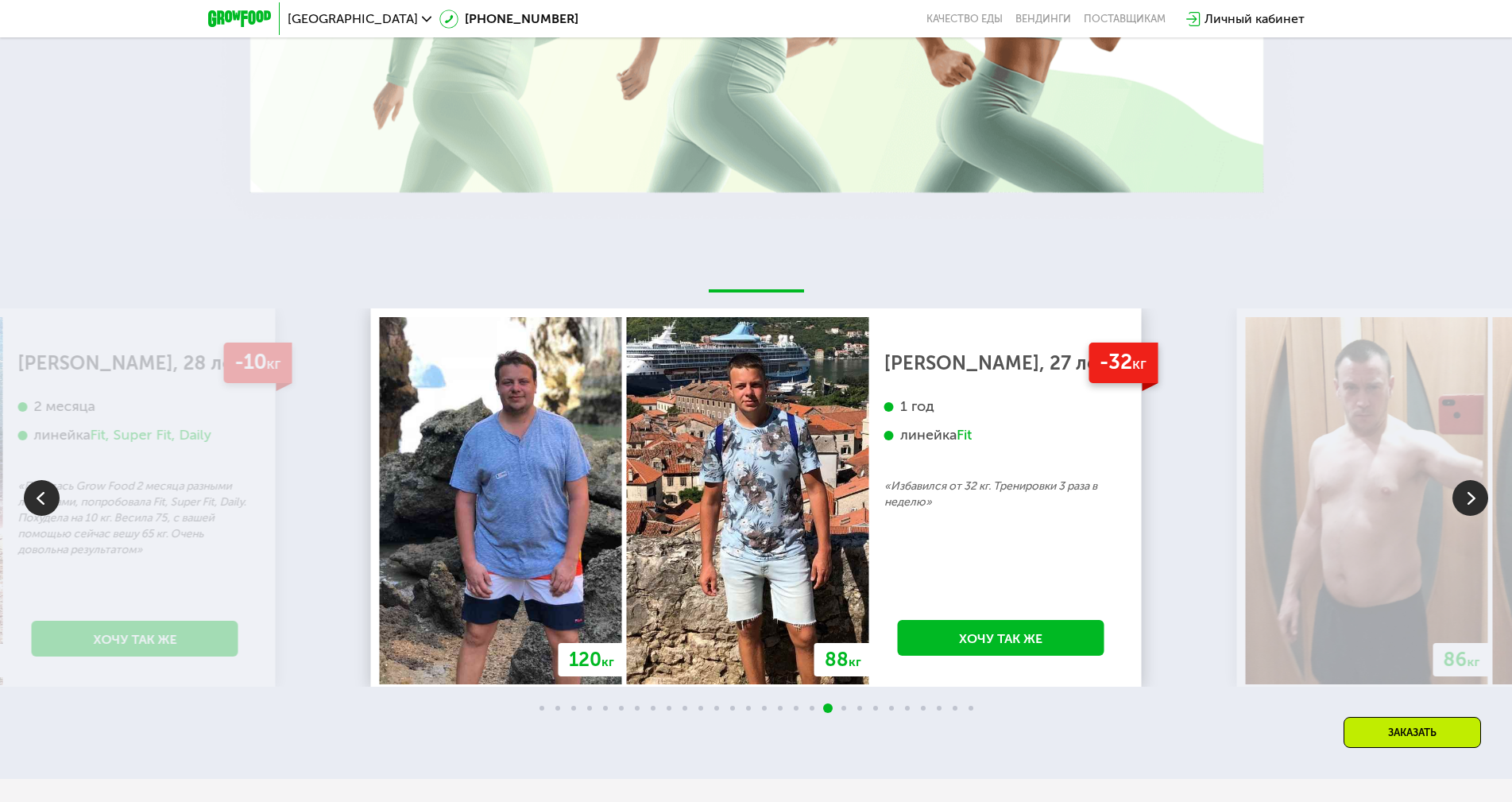
click at [1470, 501] on img at bounding box center [1470, 497] width 36 height 36
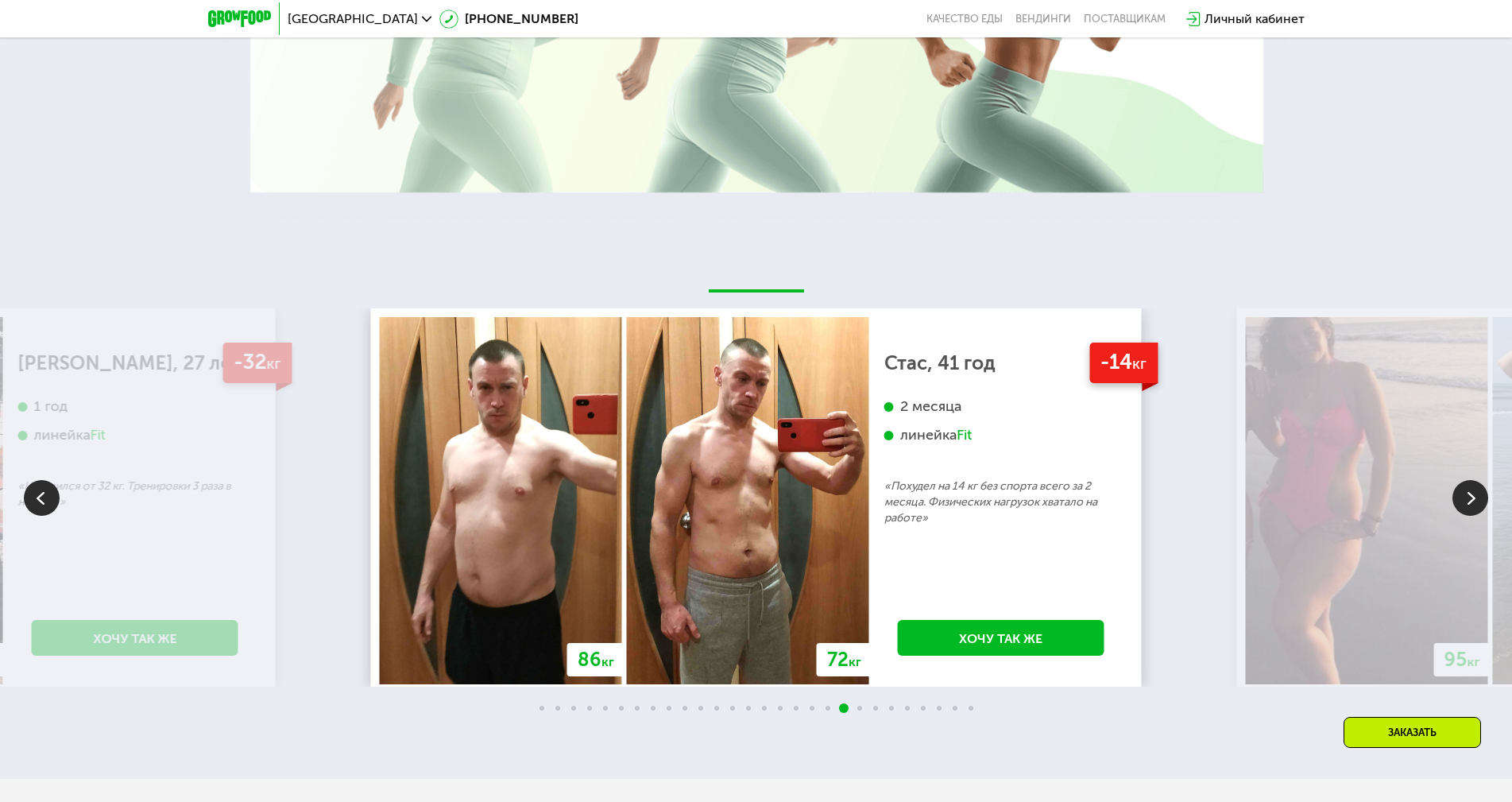
click at [1470, 501] on img at bounding box center [1470, 497] width 36 height 36
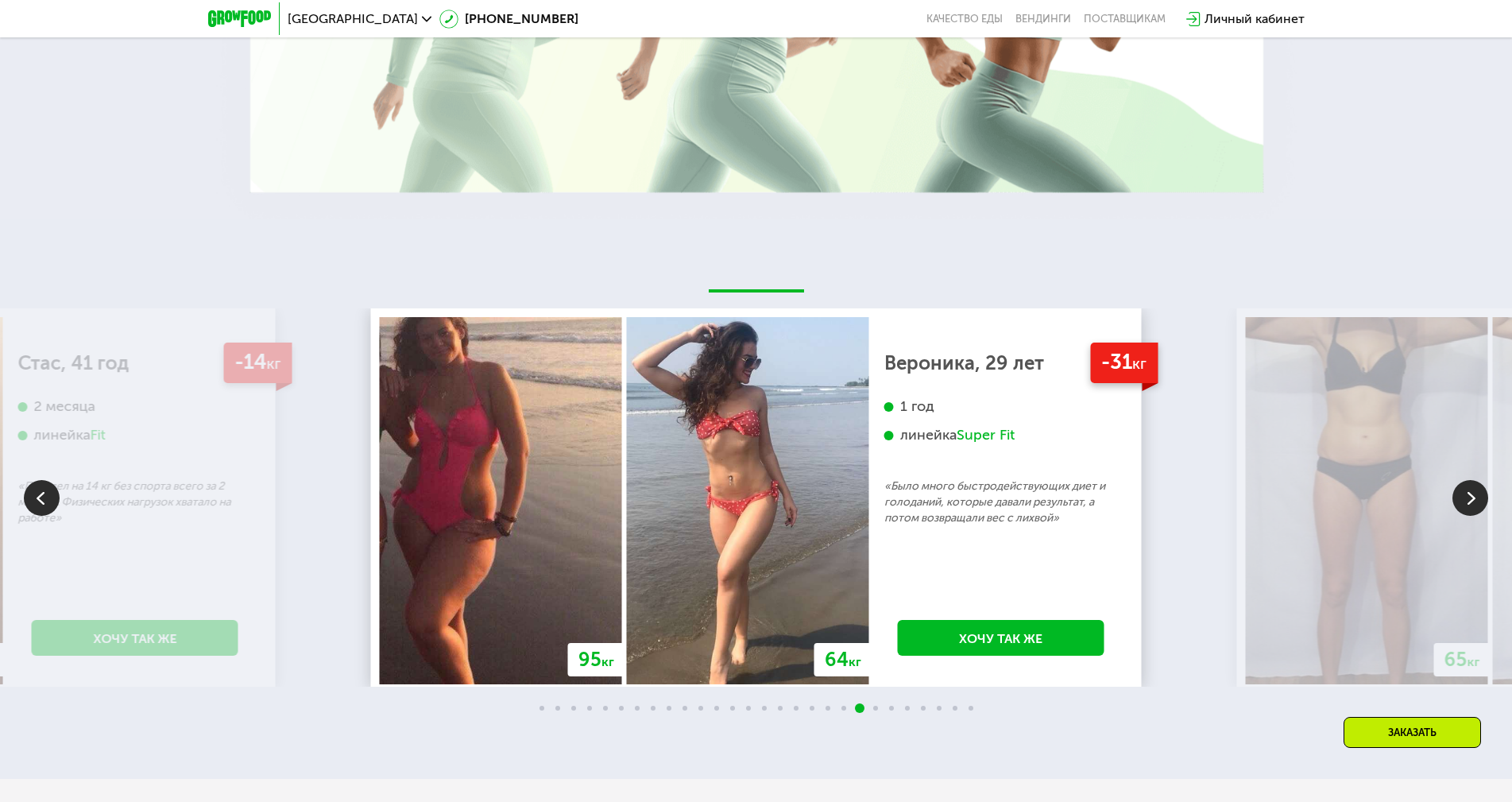
click at [1470, 501] on img at bounding box center [1470, 497] width 36 height 36
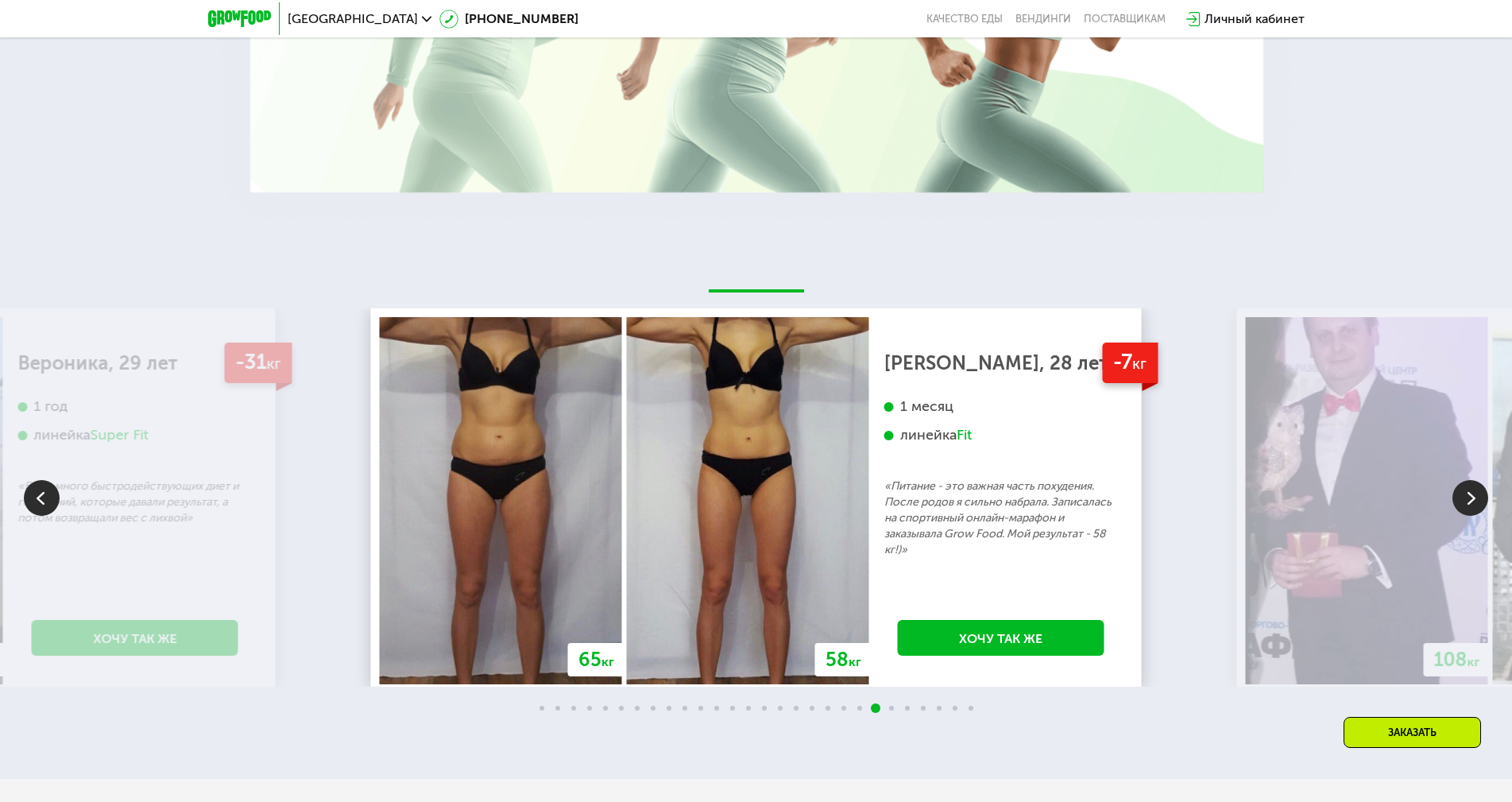
click at [1470, 501] on img at bounding box center [1470, 497] width 36 height 36
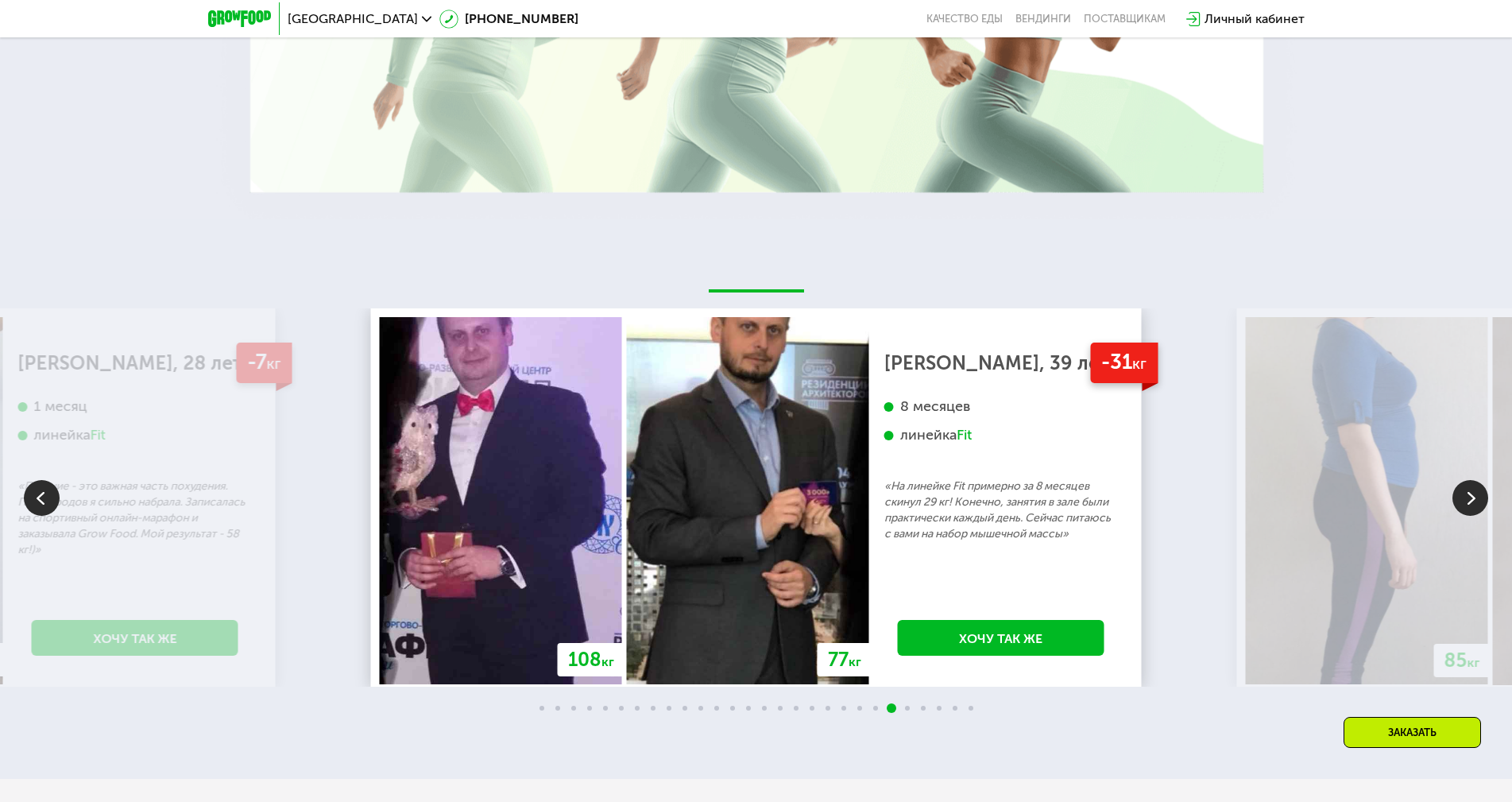
click at [1470, 501] on img at bounding box center [1470, 497] width 36 height 36
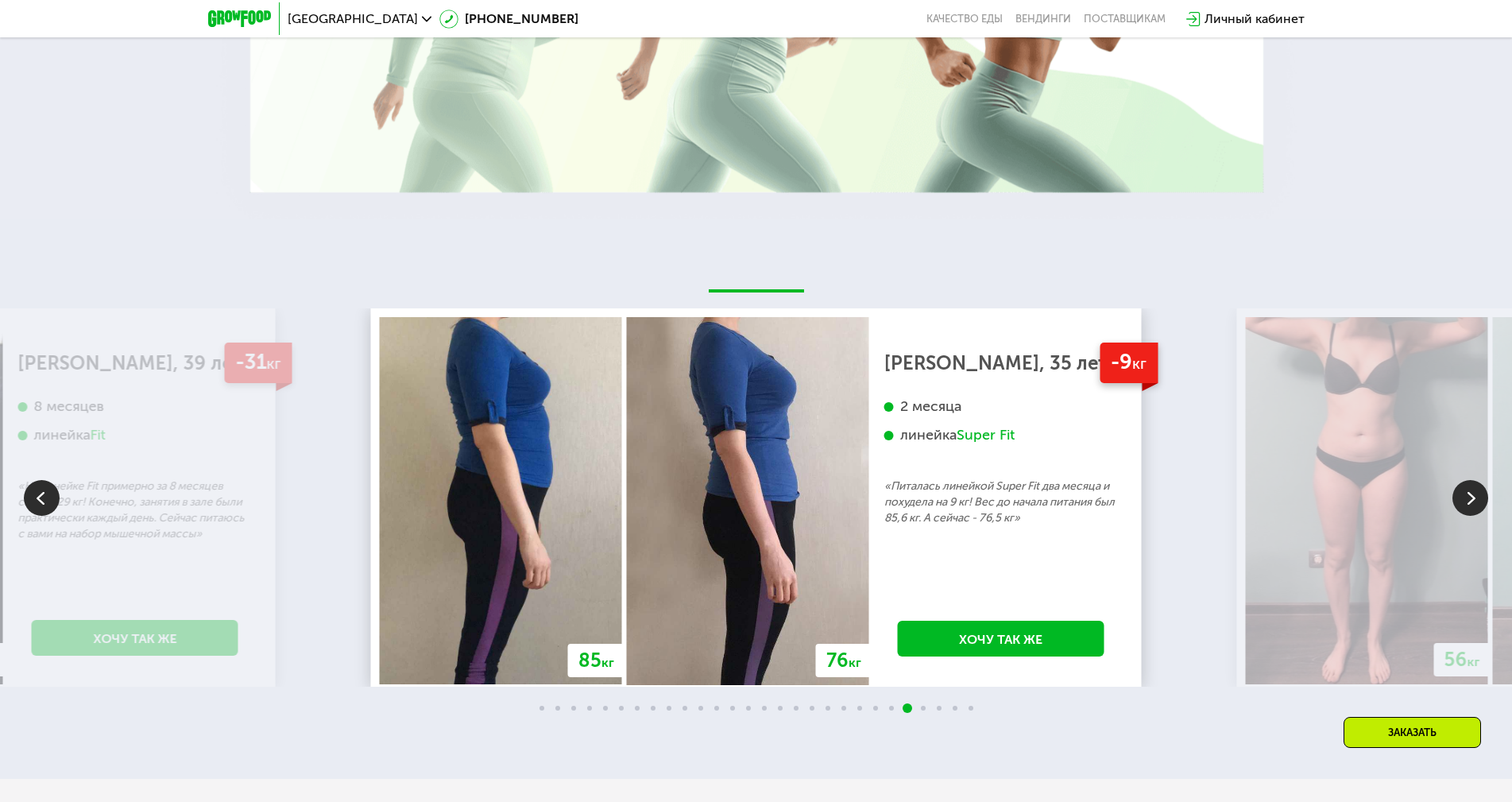
click at [1470, 501] on img at bounding box center [1470, 497] width 36 height 36
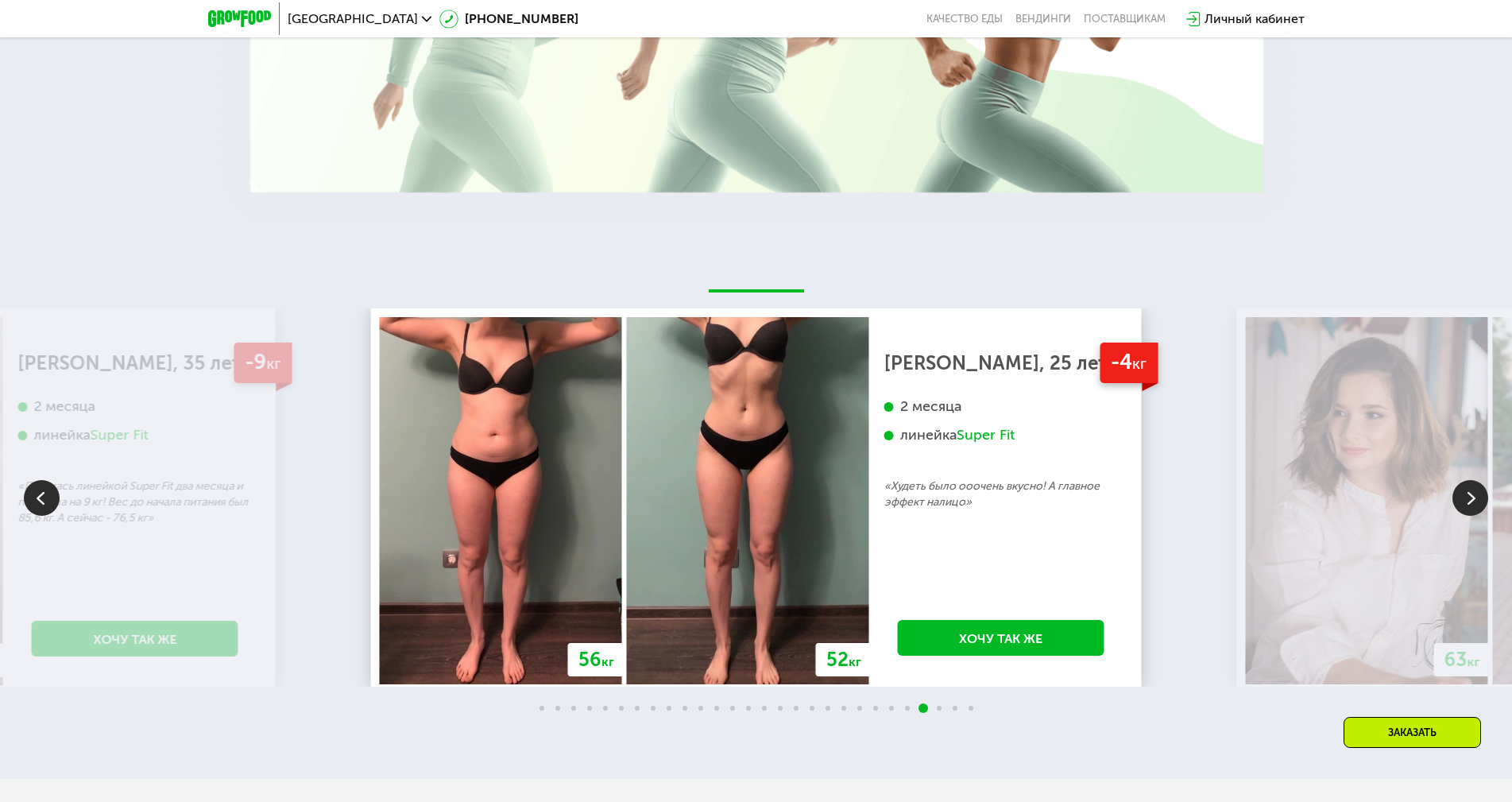
click at [1470, 501] on img at bounding box center [1470, 497] width 36 height 36
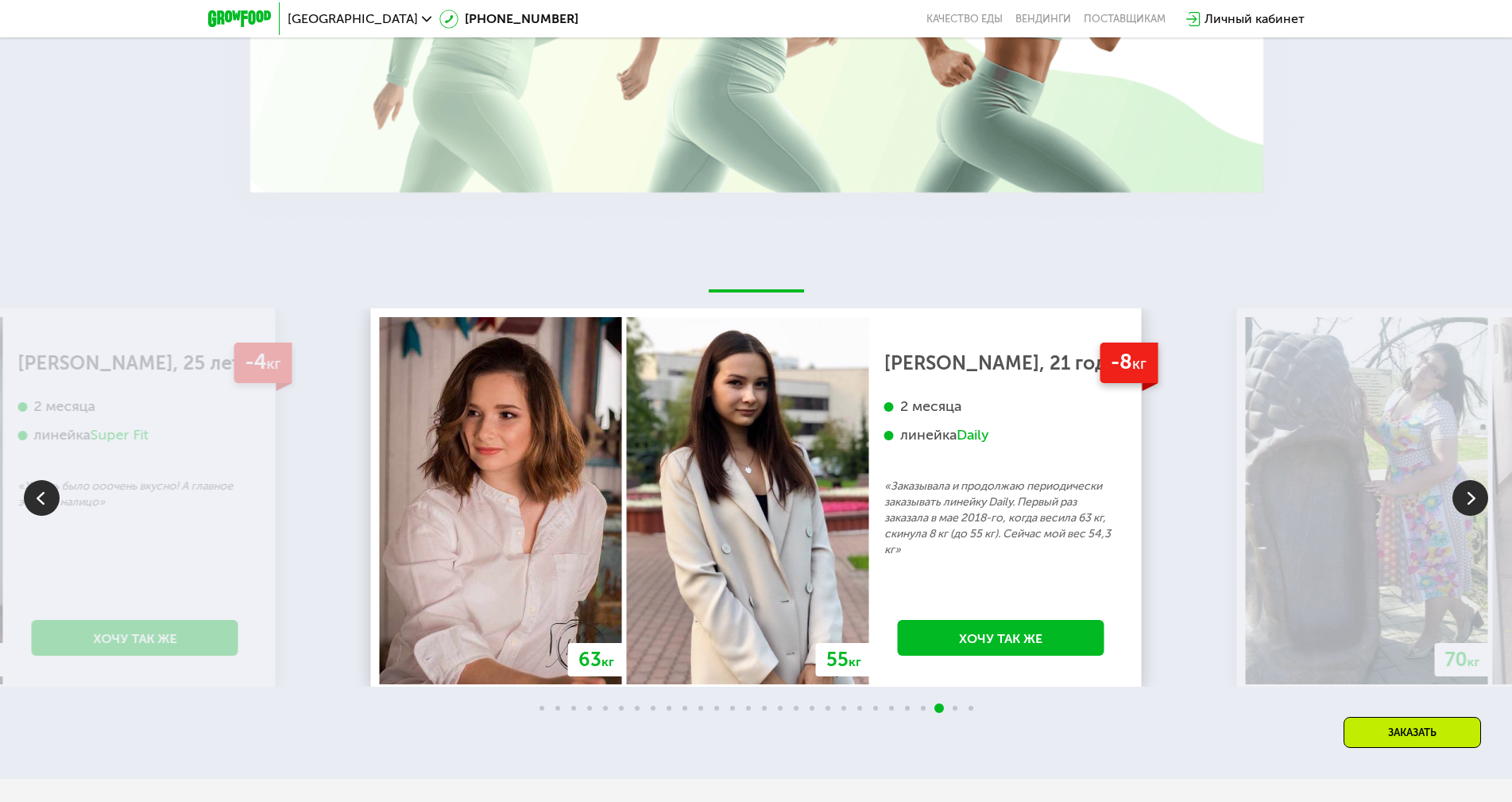
click at [1470, 501] on img at bounding box center [1470, 497] width 36 height 36
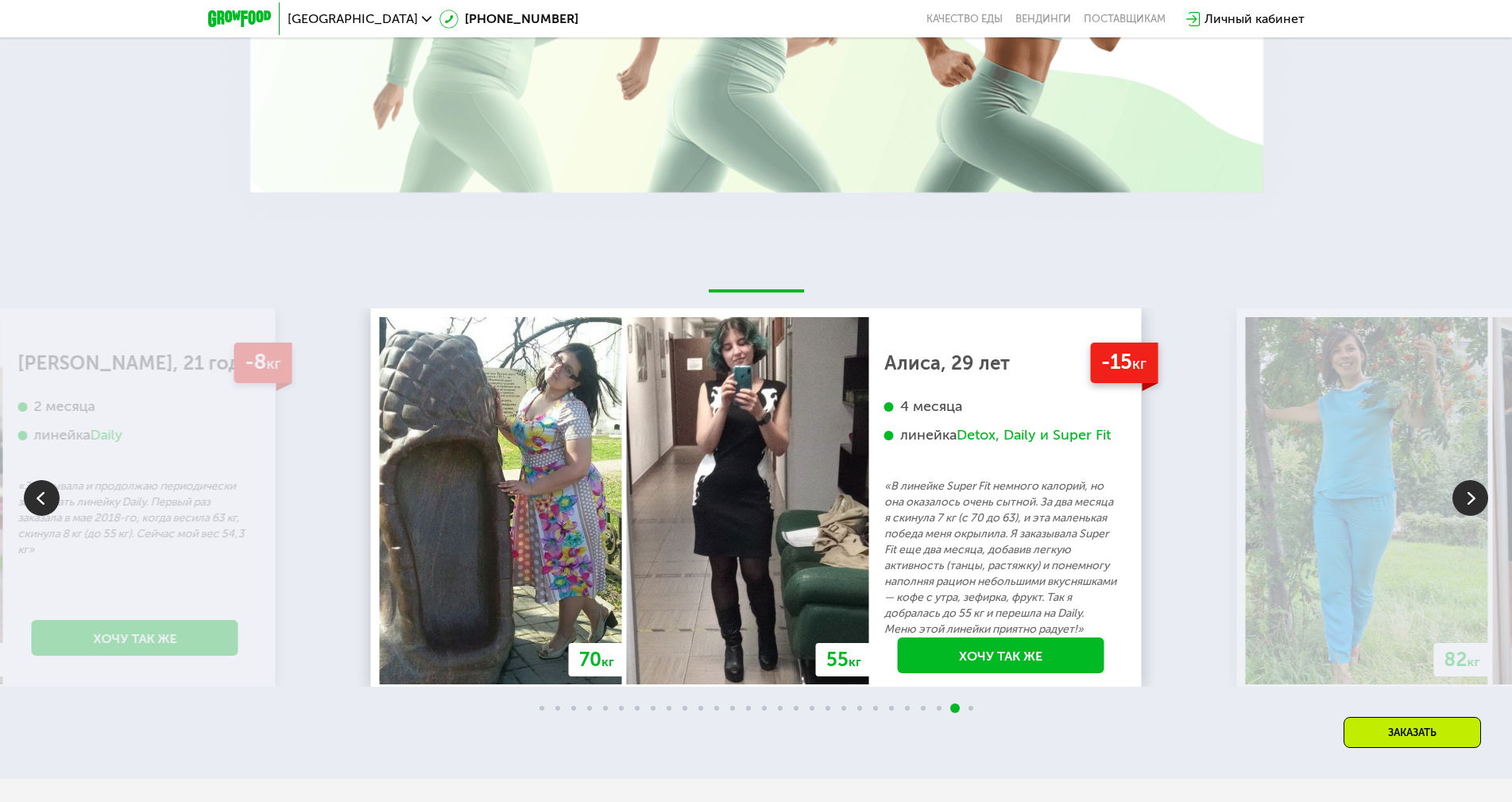
click at [1470, 501] on img at bounding box center [1470, 497] width 36 height 36
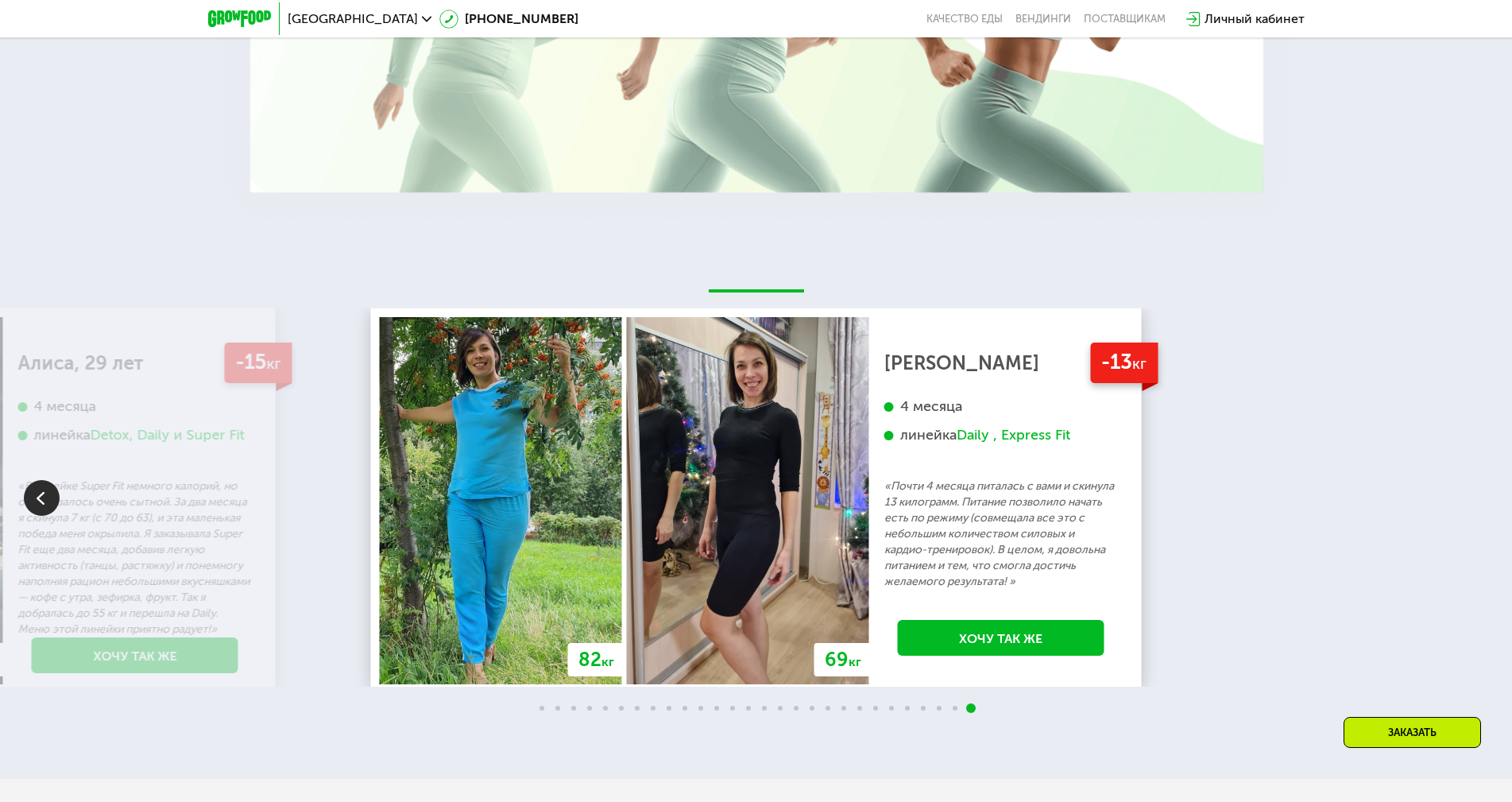
click at [1470, 501] on div "70 кг 64 кг -6 кг [PERSON_NAME], 31 год 3 месяца линейка Fit, Super Fit «Питала…" at bounding box center [756, 497] width 1512 height 378
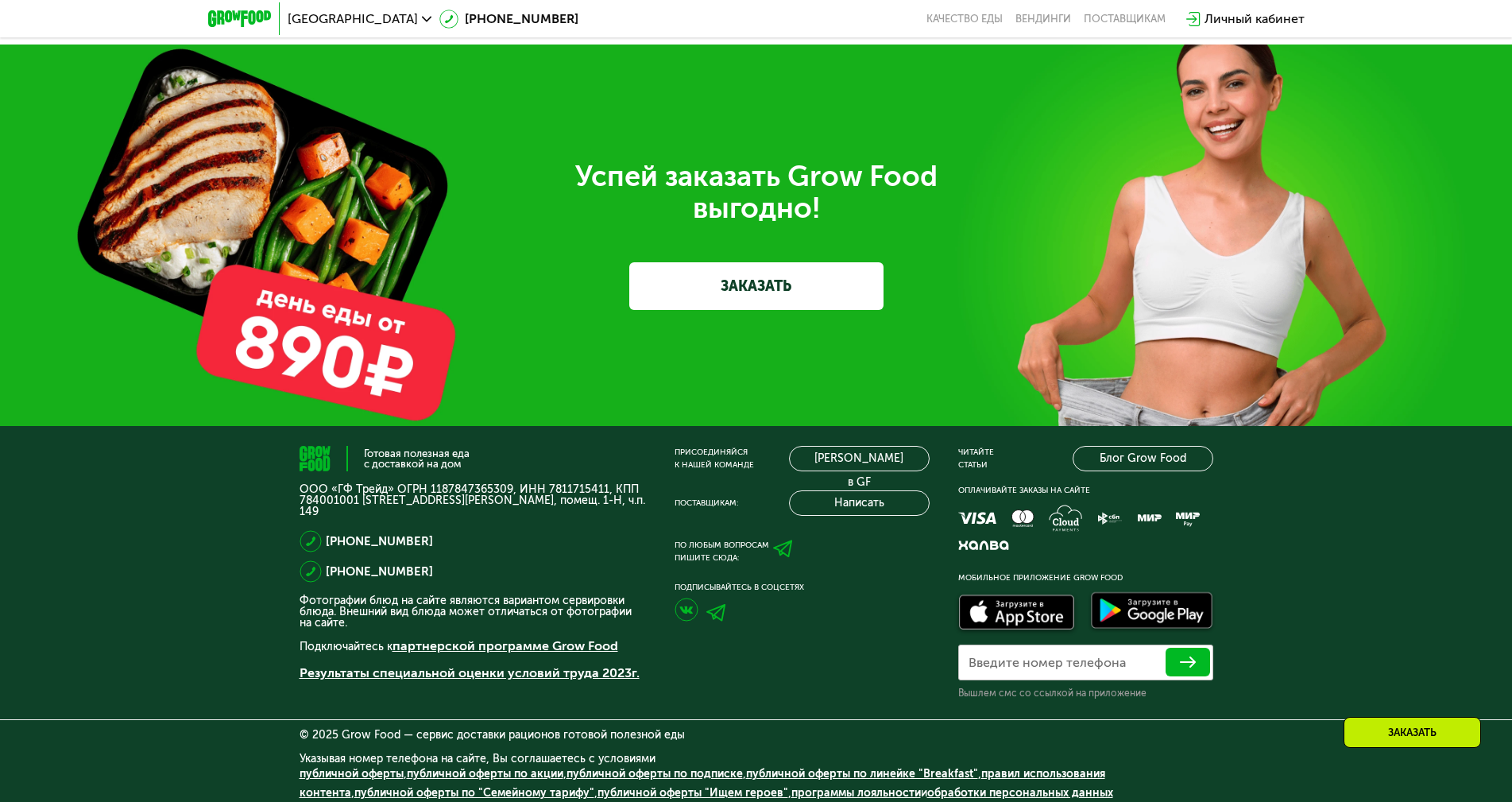
scroll to position [5200, 0]
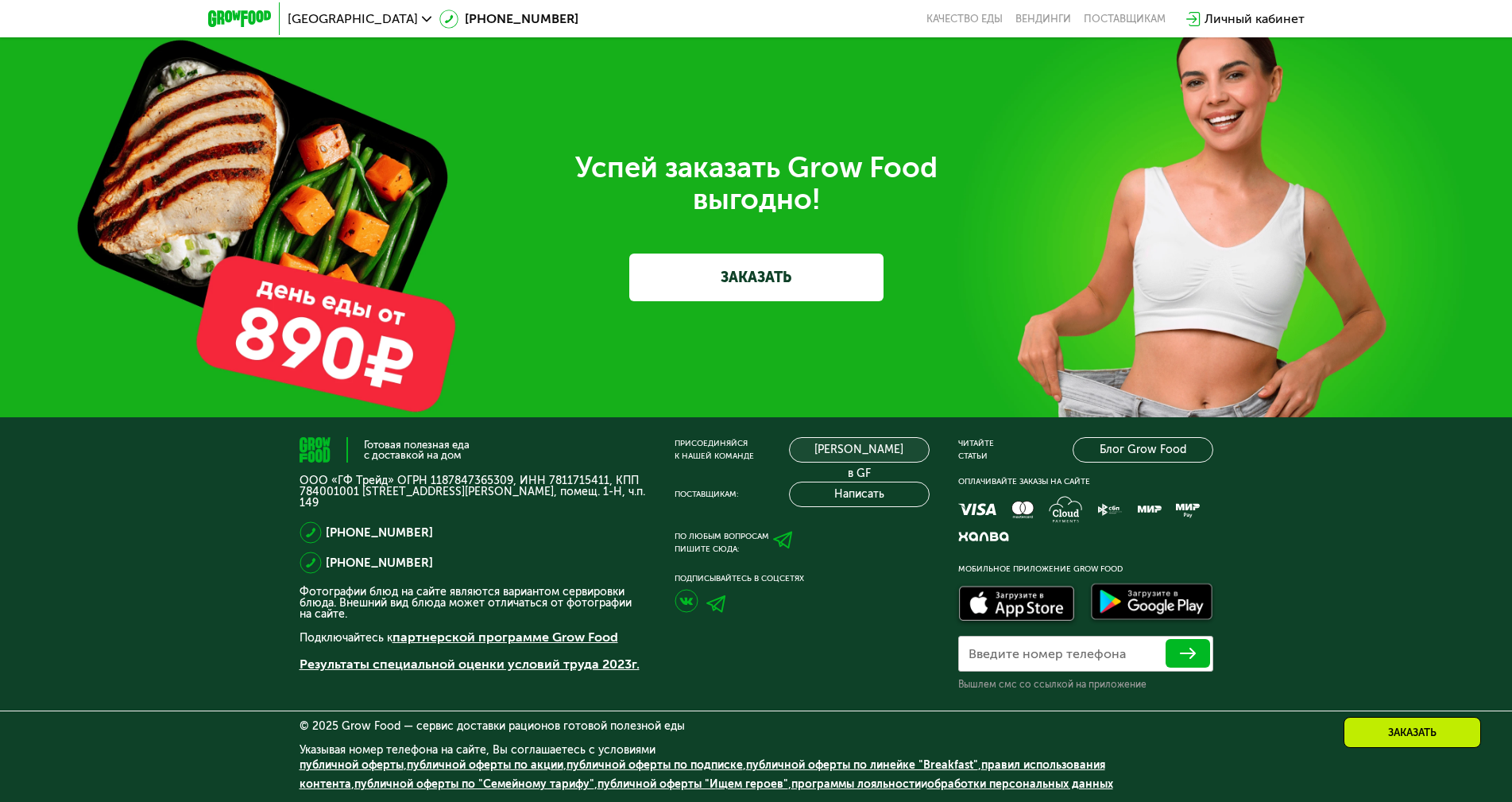
click at [839, 449] on link "[PERSON_NAME] в GF" at bounding box center [859, 449] width 140 height 25
click at [208, 160] on div "Успей заказать Grow Food выгодно! ЗАКАЗАТЬ" at bounding box center [756, 226] width 1512 height 381
